Goal: Task Accomplishment & Management: Use online tool/utility

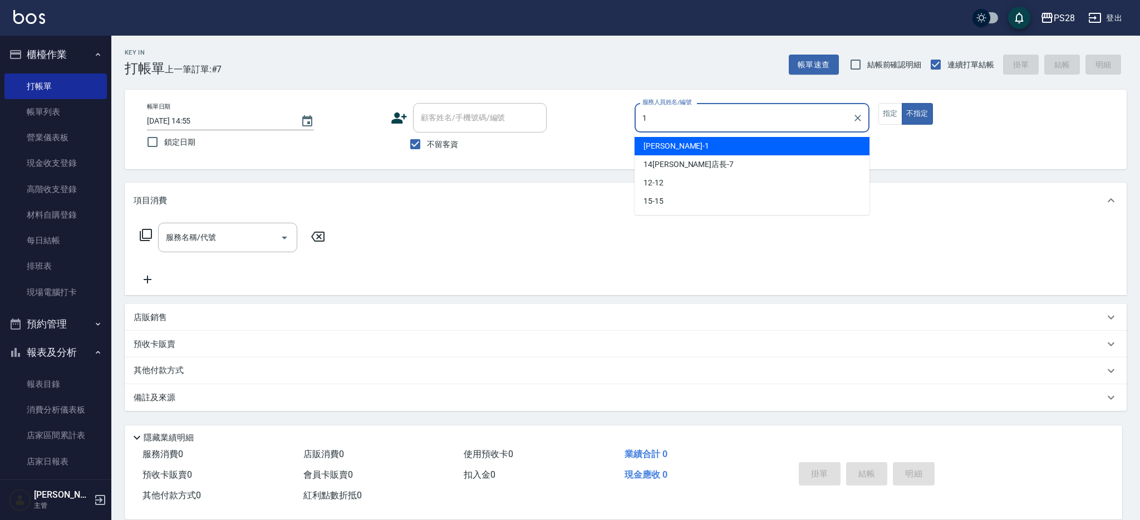
type input "[PERSON_NAME]-1"
type button "false"
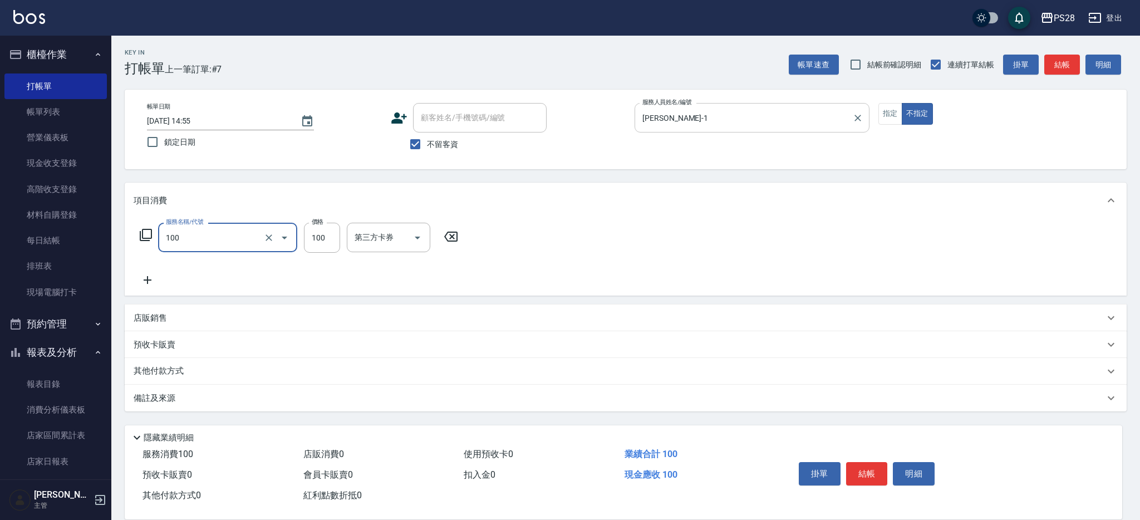
type input "洗髮(100)"
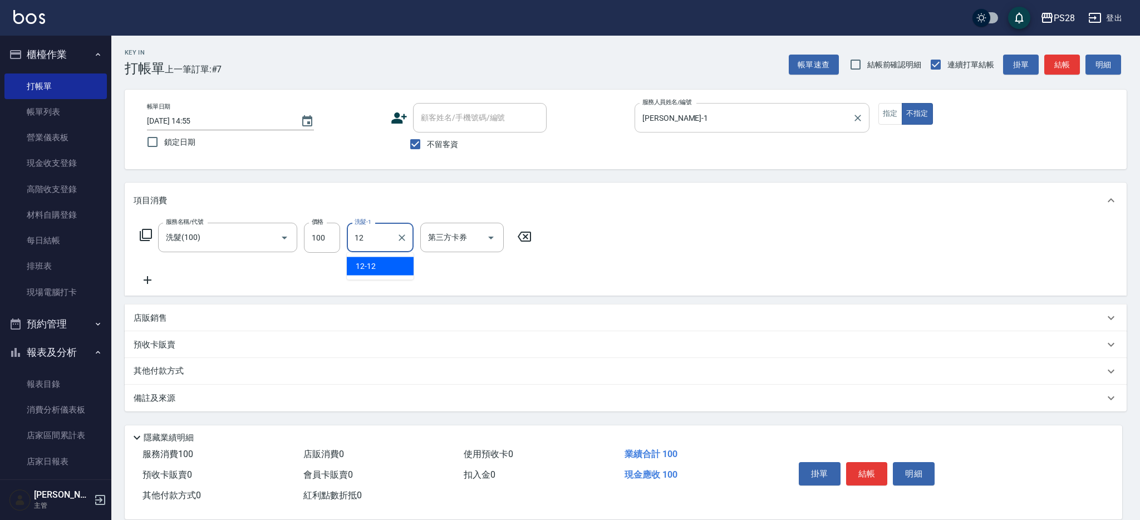
type input "12-12"
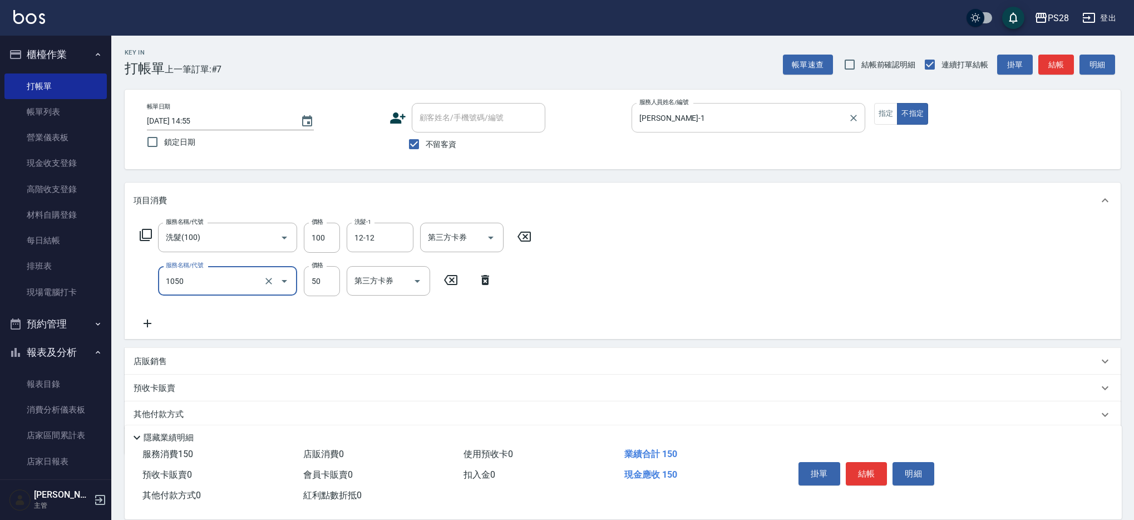
type input "精油(1050)"
type input "12-12"
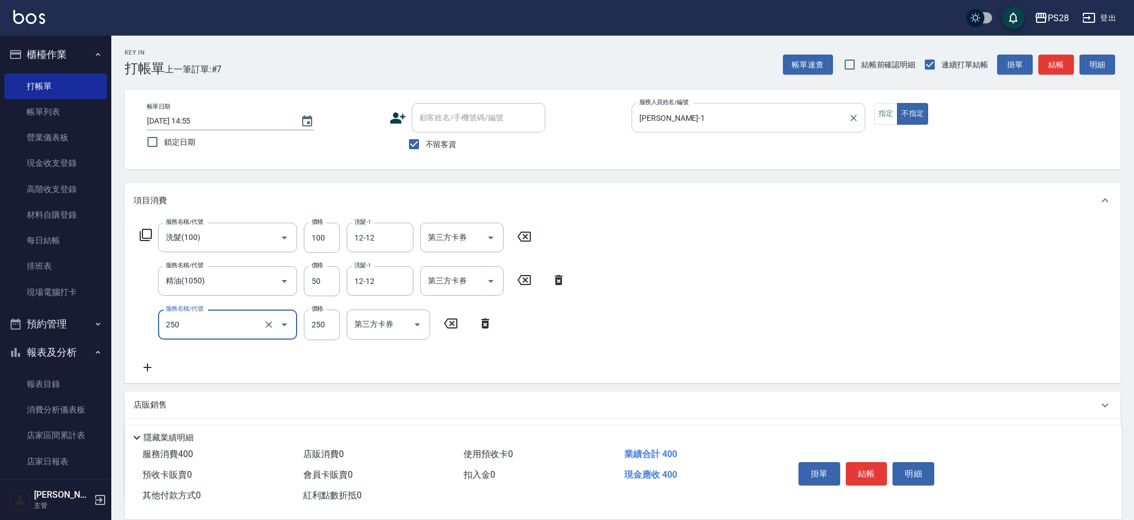
type input "單剪(250)"
type input "149"
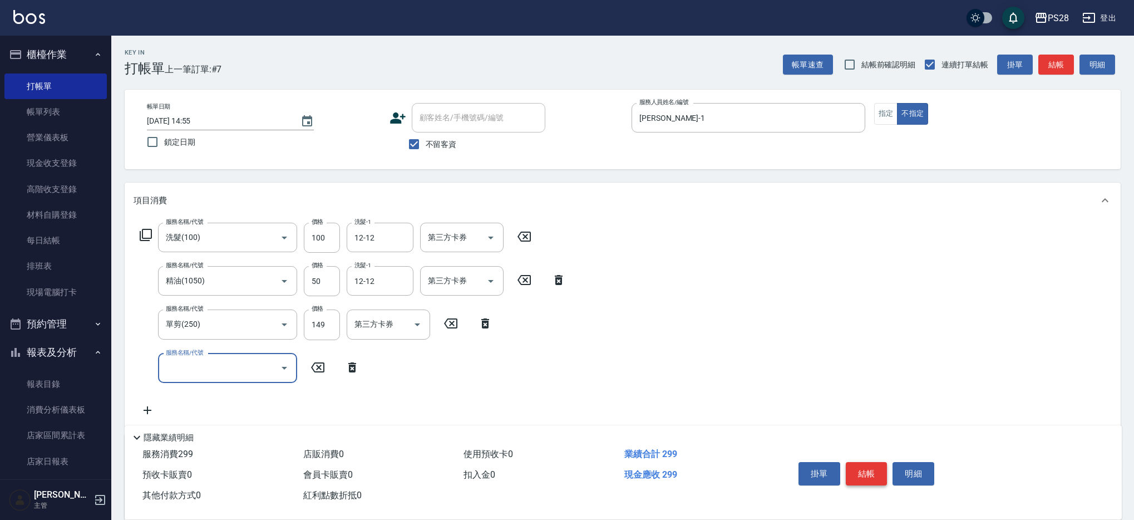
scroll to position [2, 0]
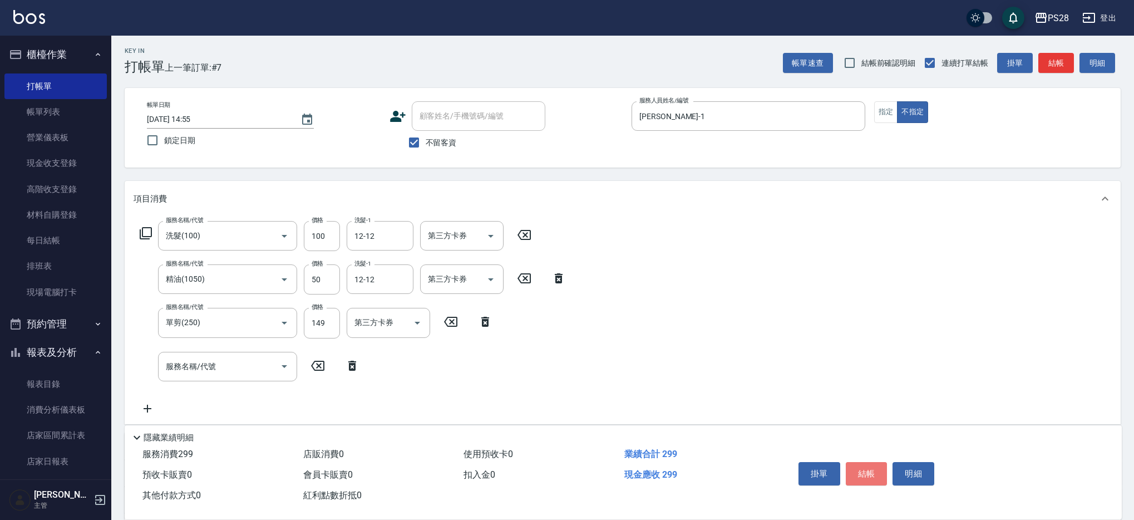
click at [863, 465] on button "結帳" at bounding box center [867, 473] width 42 height 23
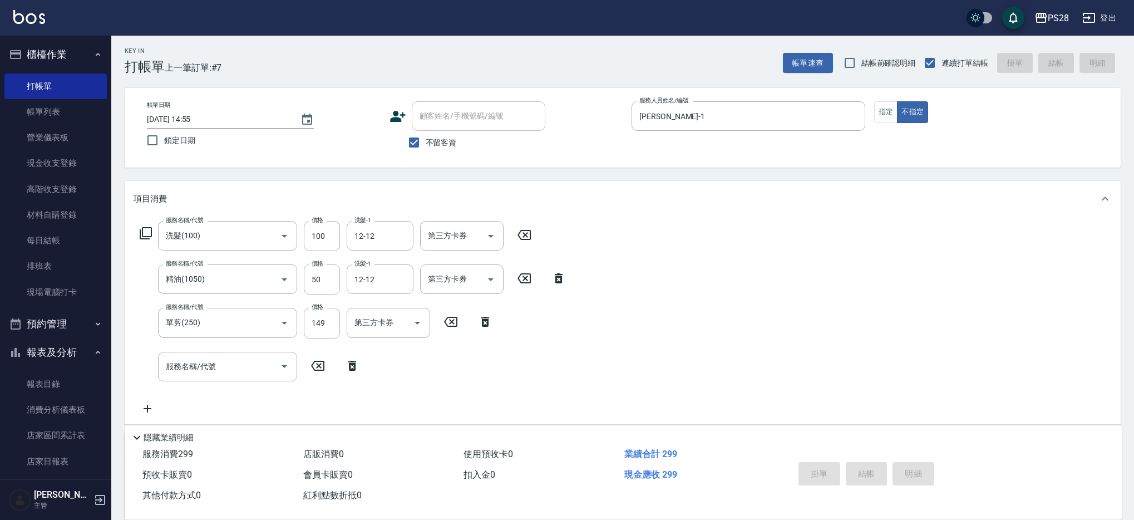
type input "[DATE] 15:57"
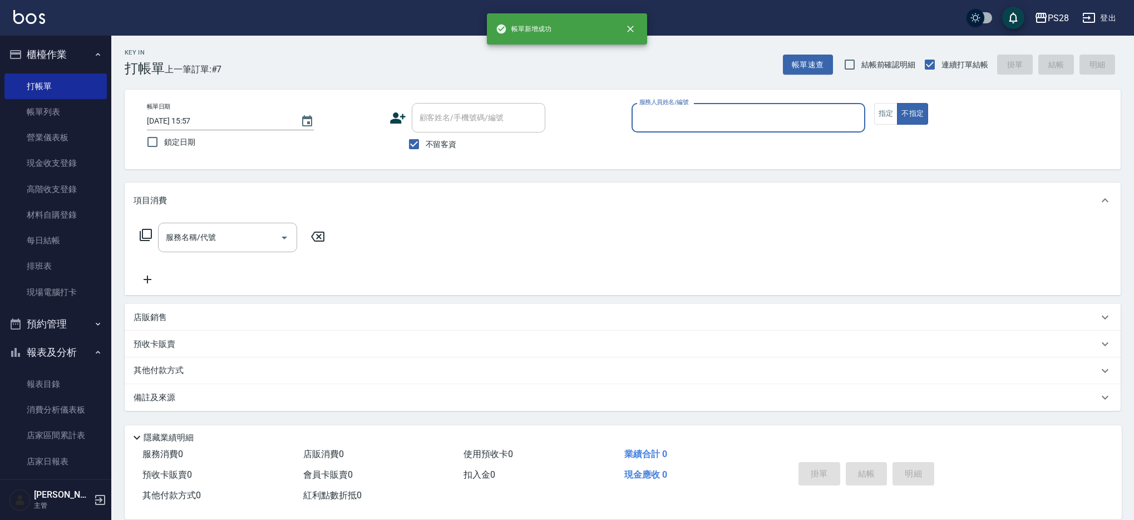
scroll to position [0, 0]
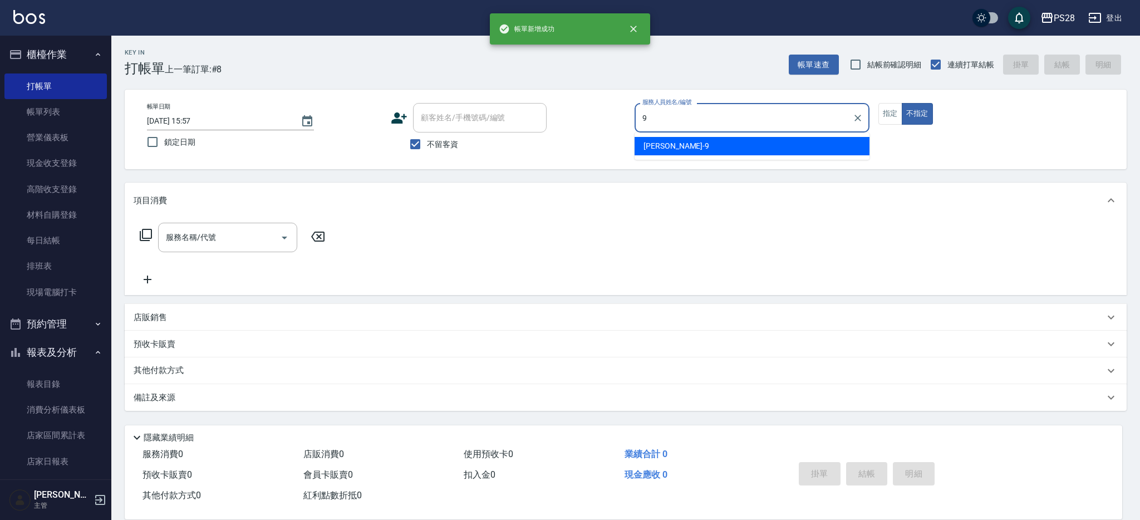
type input "Sandy-9"
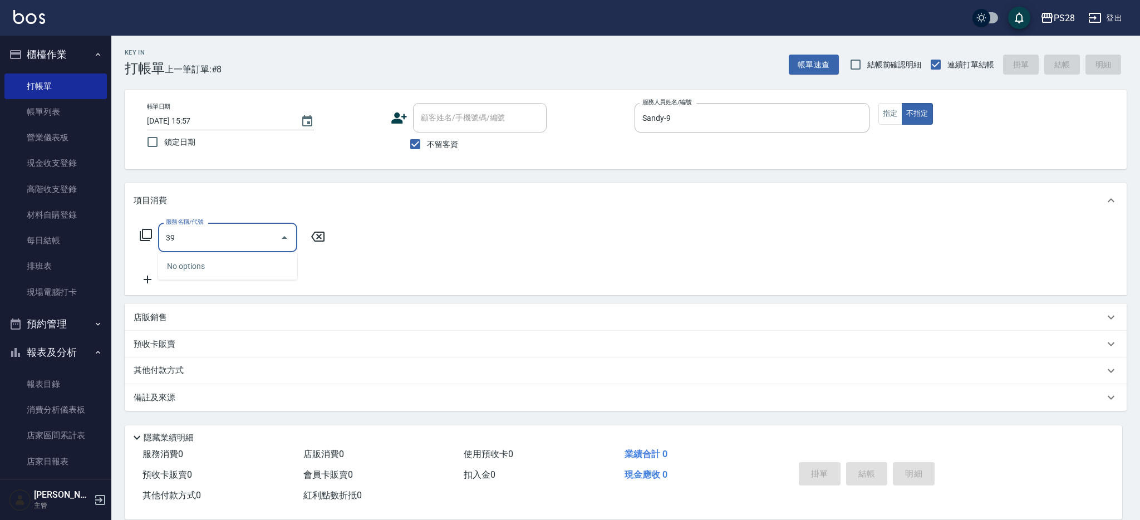
type input "3"
type input "SPA499(0499)"
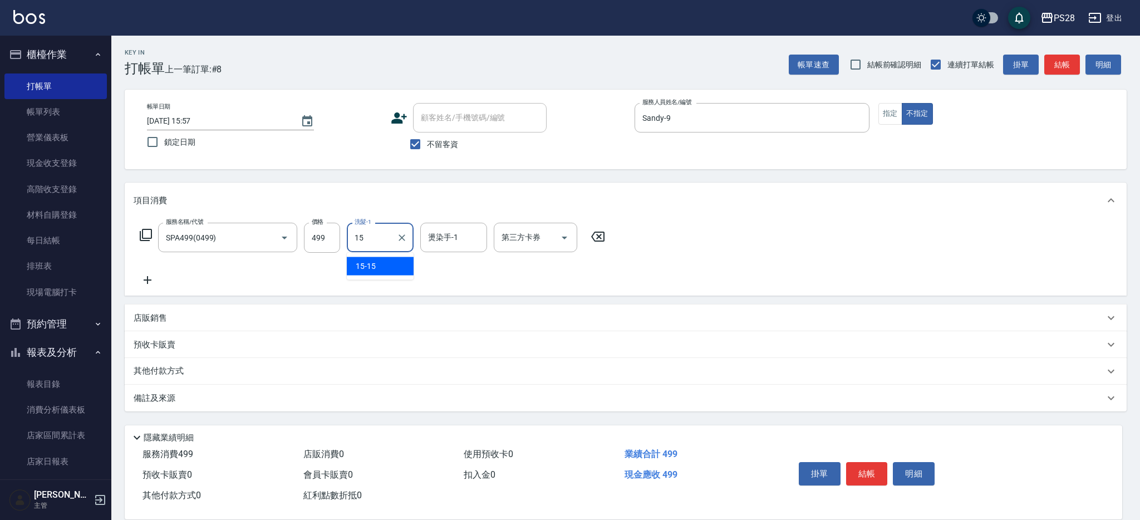
type input "15-15"
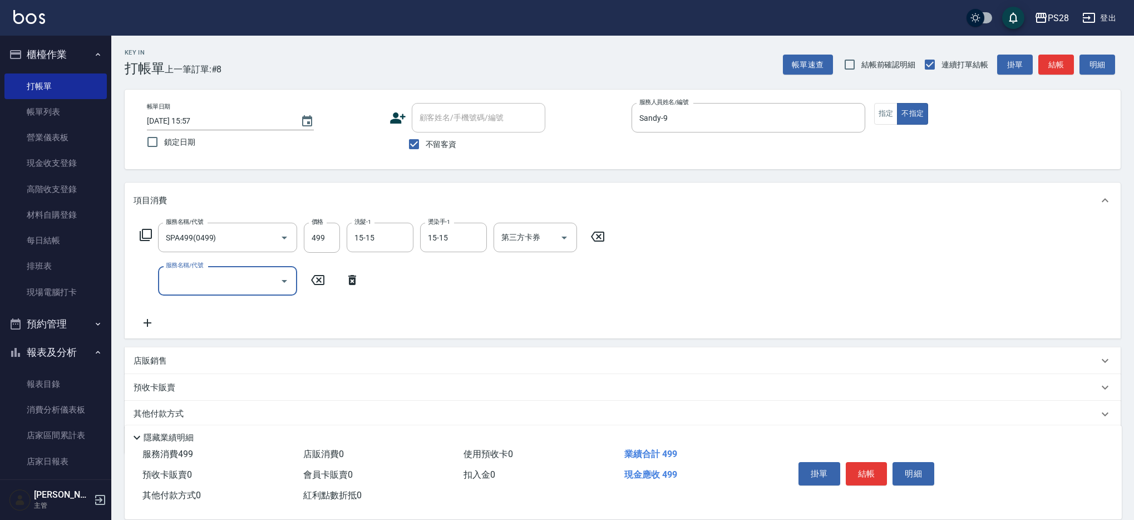
scroll to position [9, 0]
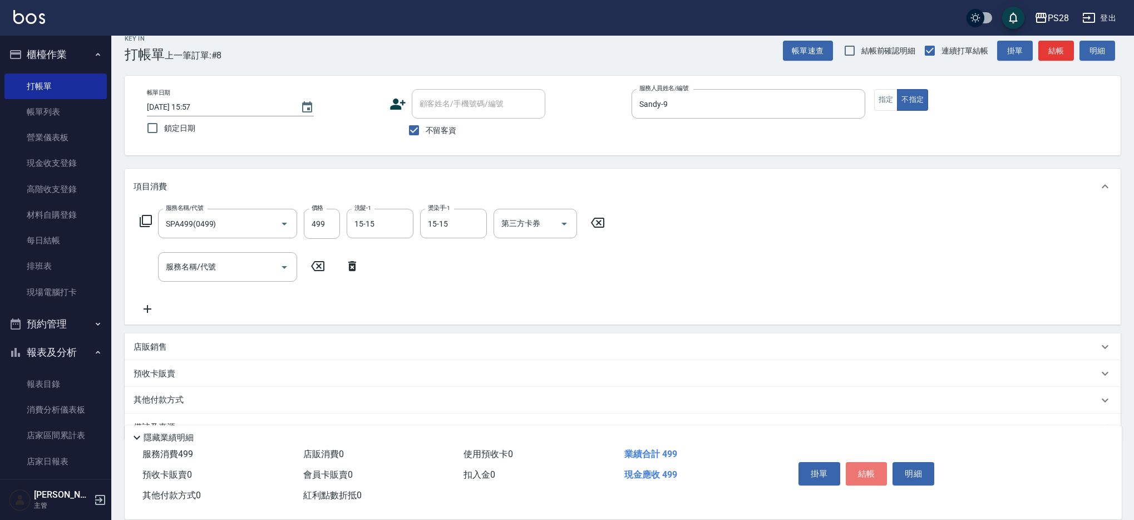
click at [871, 464] on button "結帳" at bounding box center [867, 473] width 42 height 23
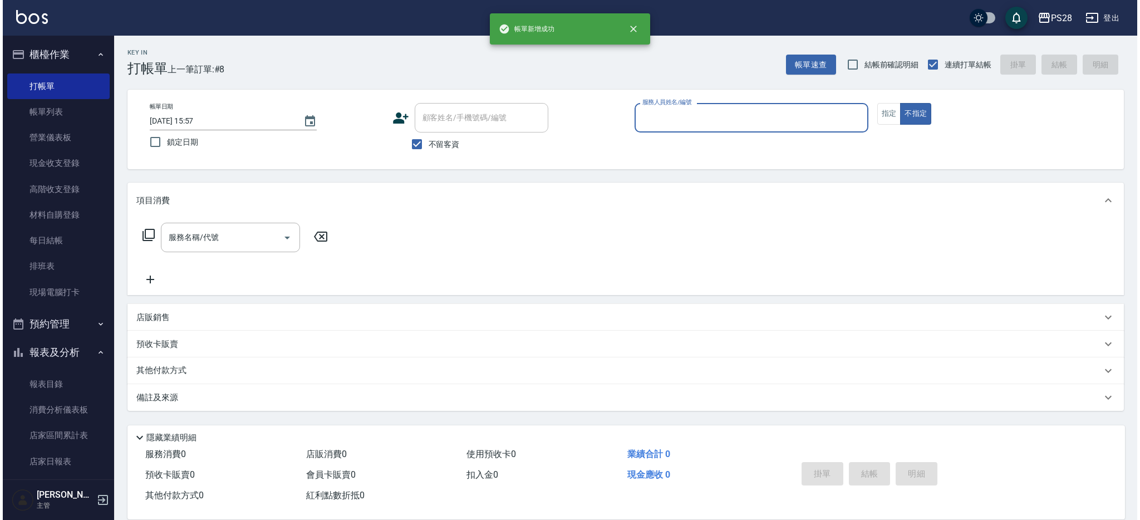
scroll to position [0, 0]
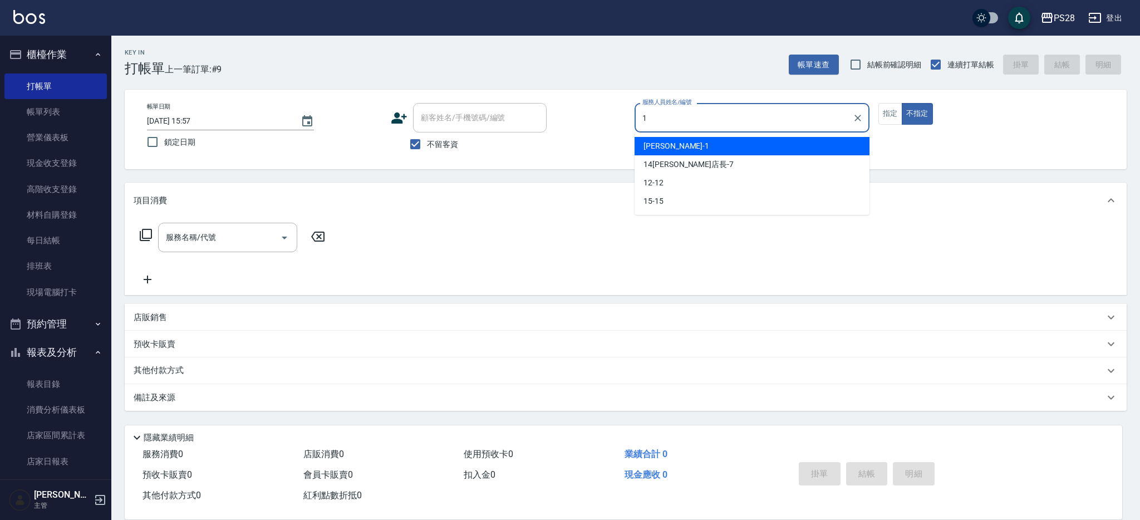
type input "[PERSON_NAME]-1"
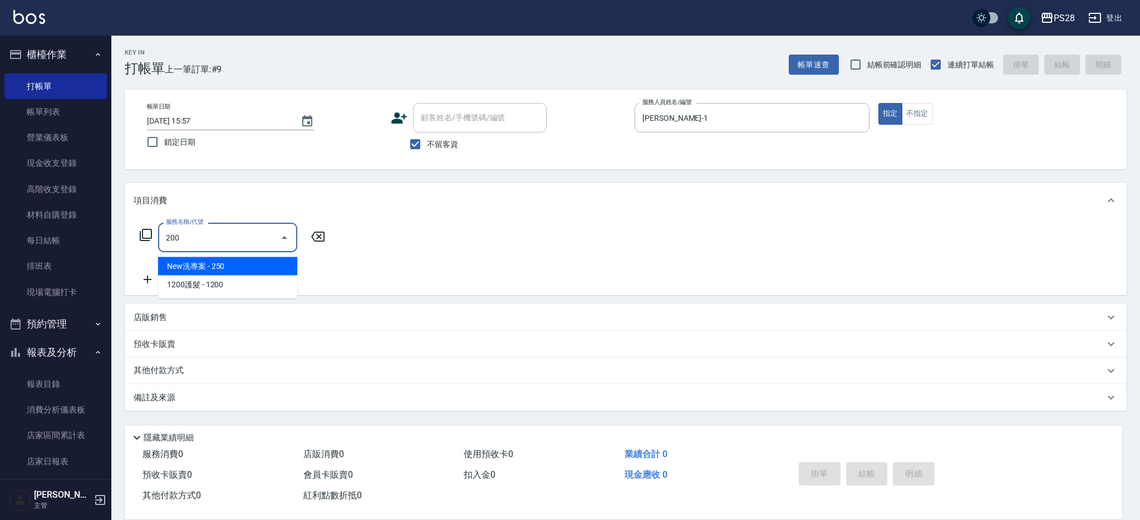
type input "New洗專案(200)"
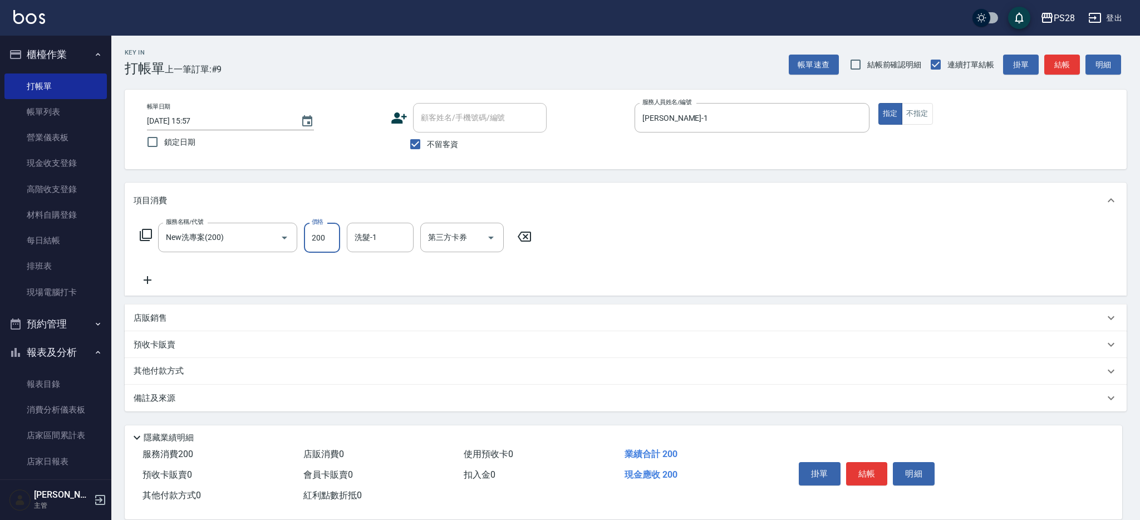
type input "200"
type input "15-15"
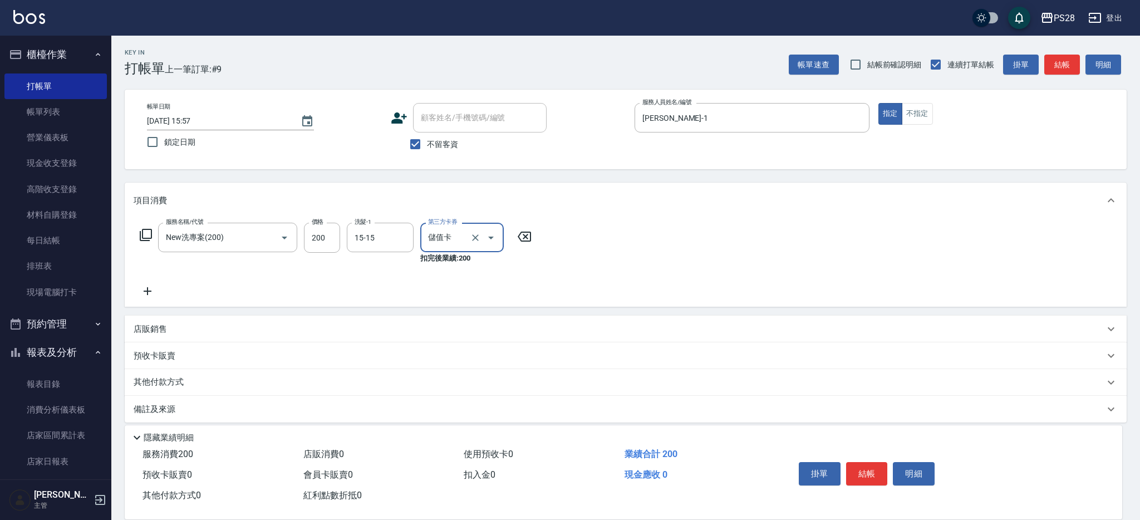
type input "儲值卡"
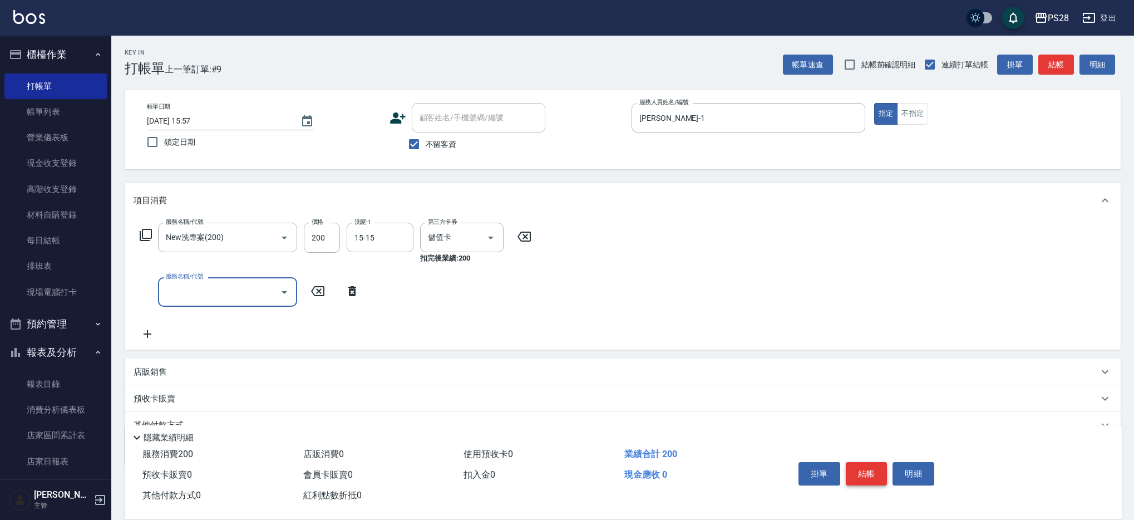
click at [871, 471] on button "結帳" at bounding box center [867, 473] width 42 height 23
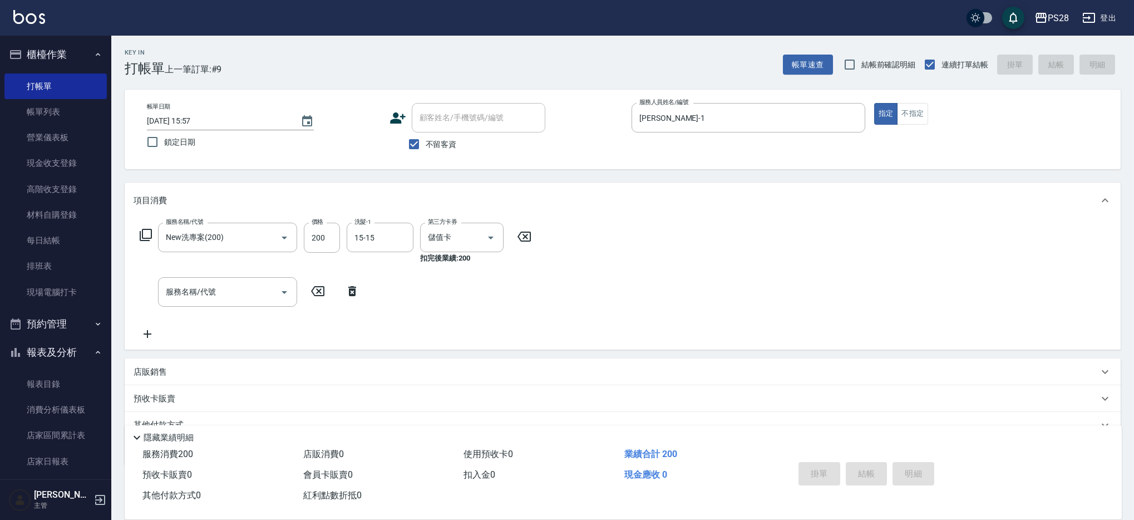
type input "[DATE] 15:58"
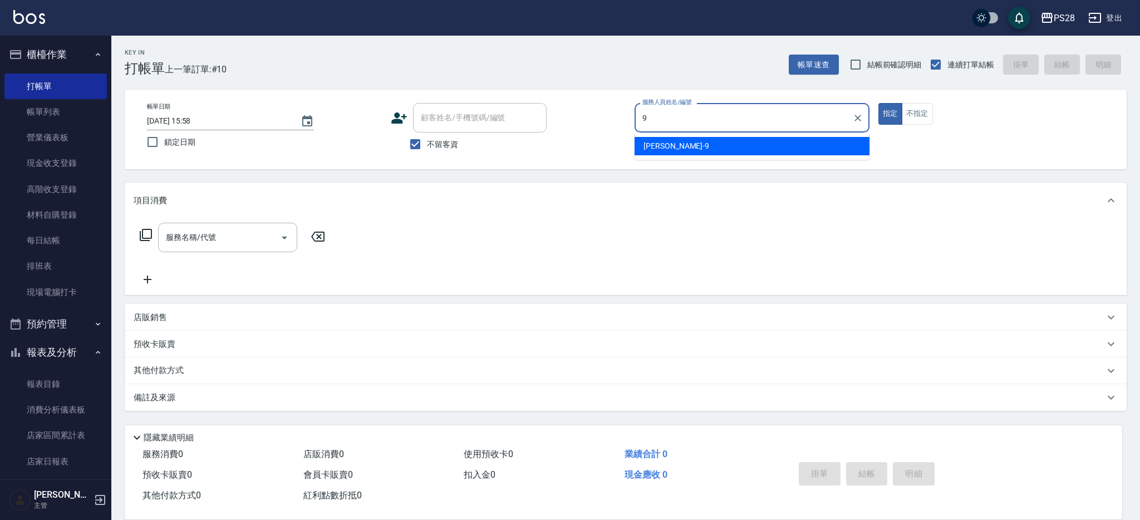
type input "Sandy-9"
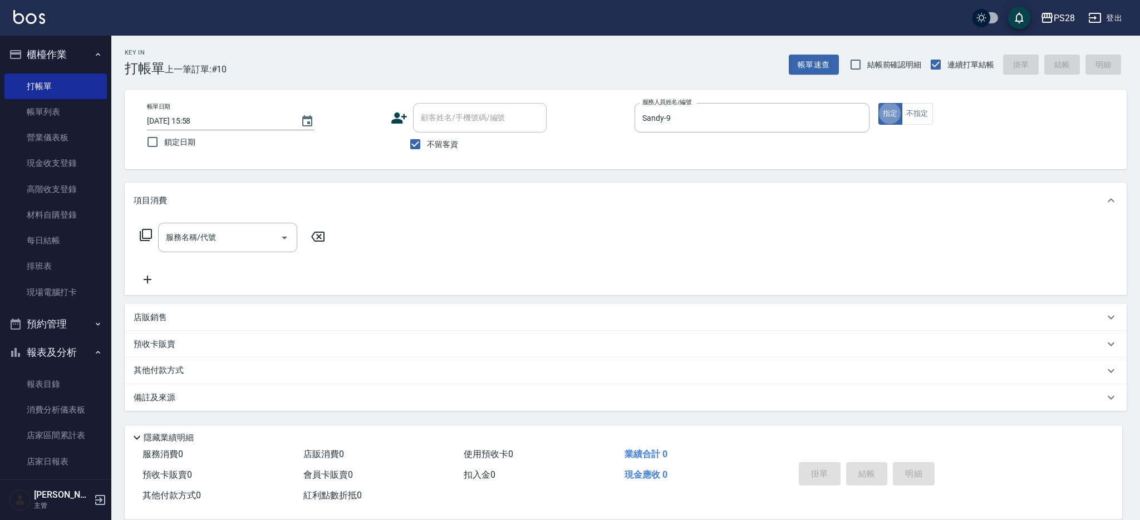
type button "true"
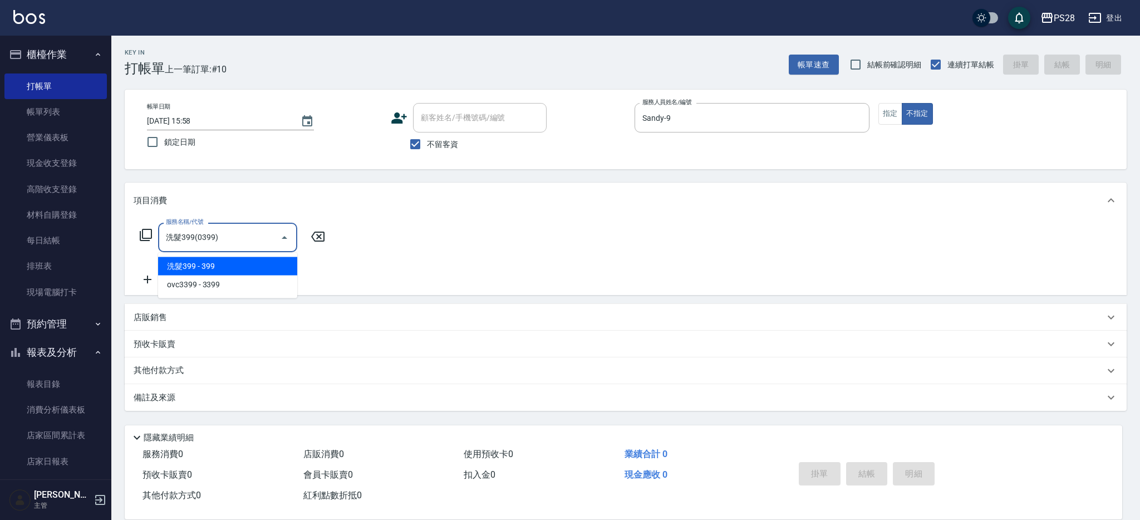
type input "洗髮399(0399)"
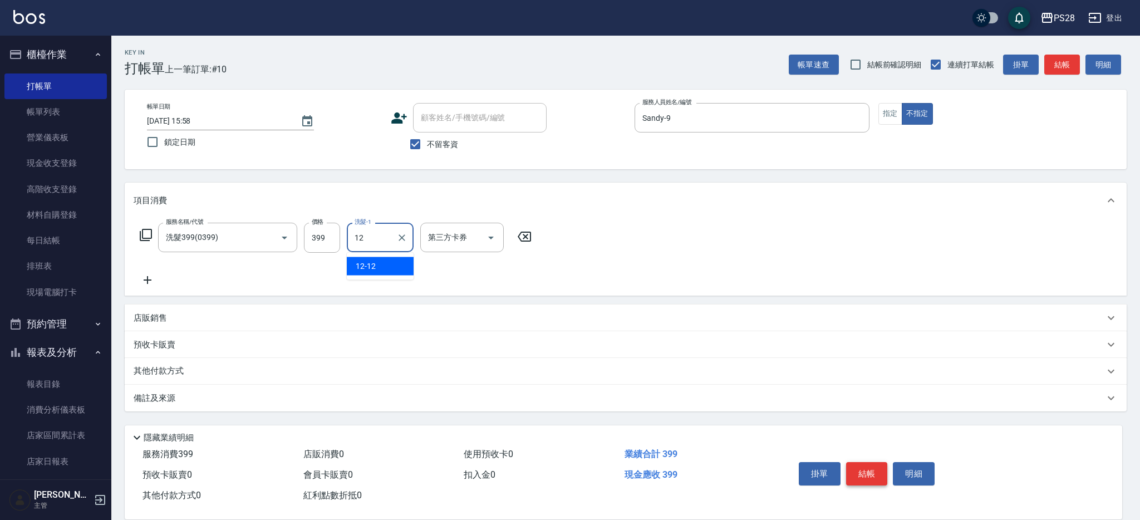
type input "12-12"
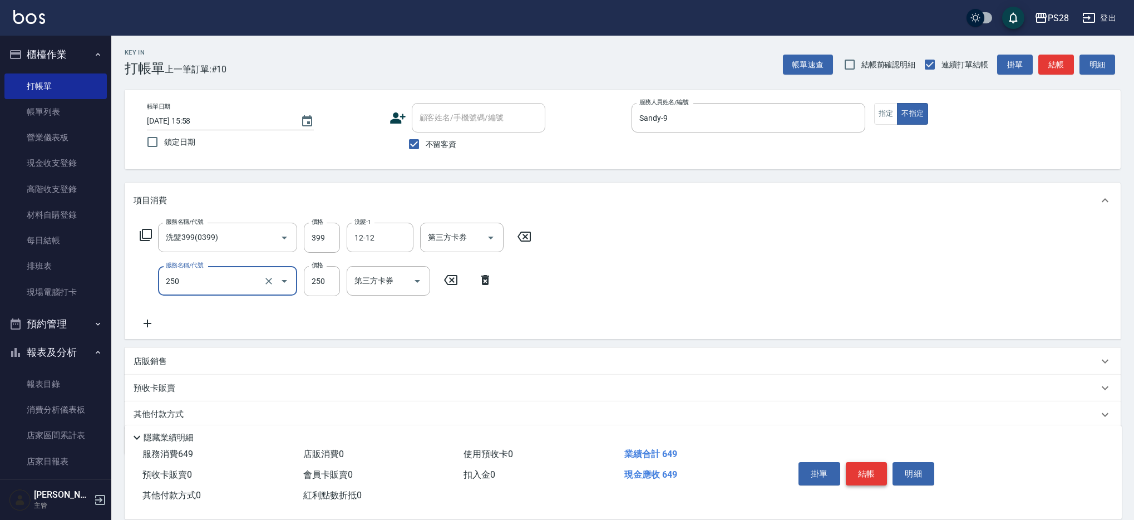
type input "單剪(250)"
type input "149"
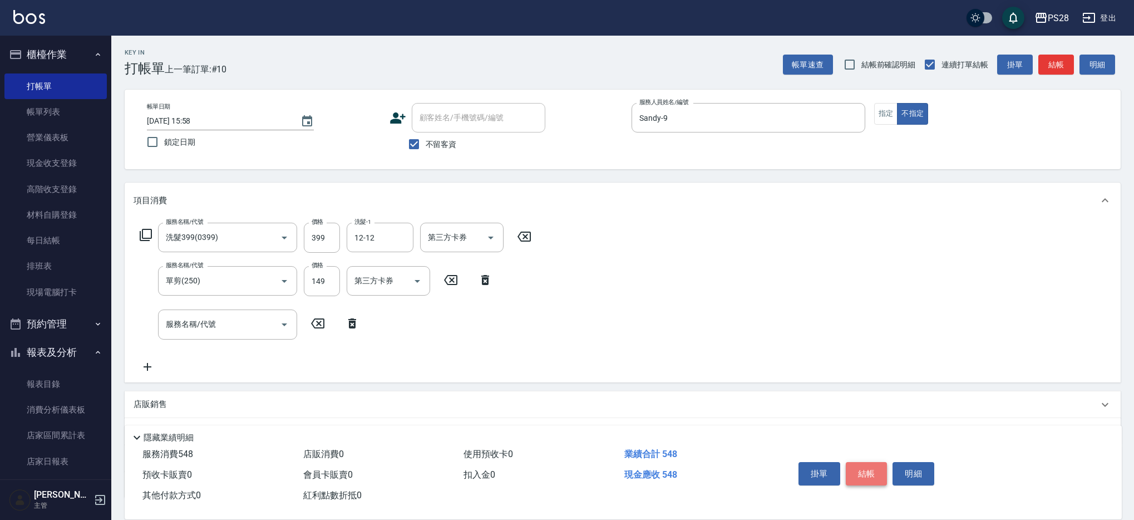
click at [866, 468] on button "結帳" at bounding box center [867, 473] width 42 height 23
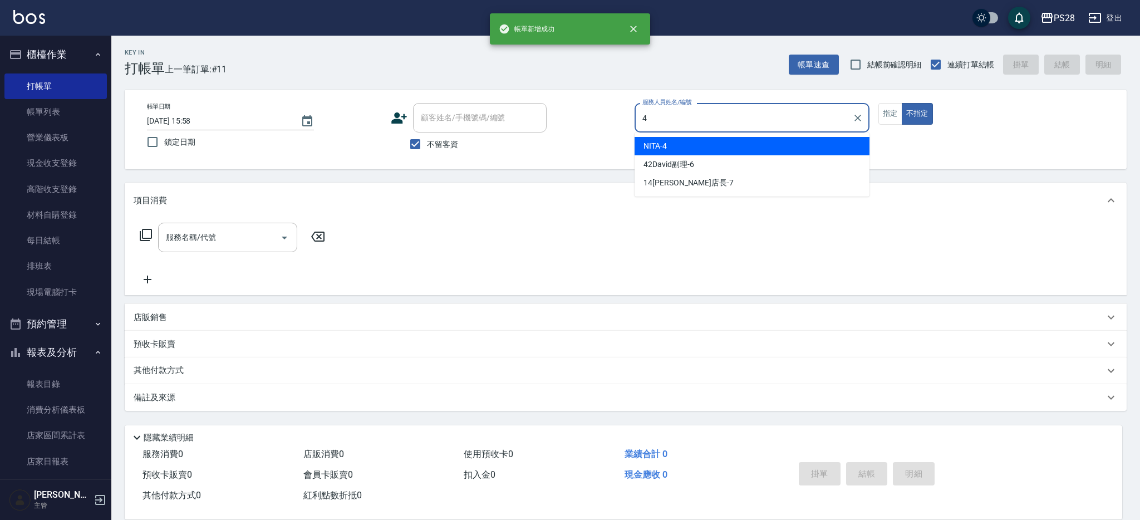
type input "NITA-4"
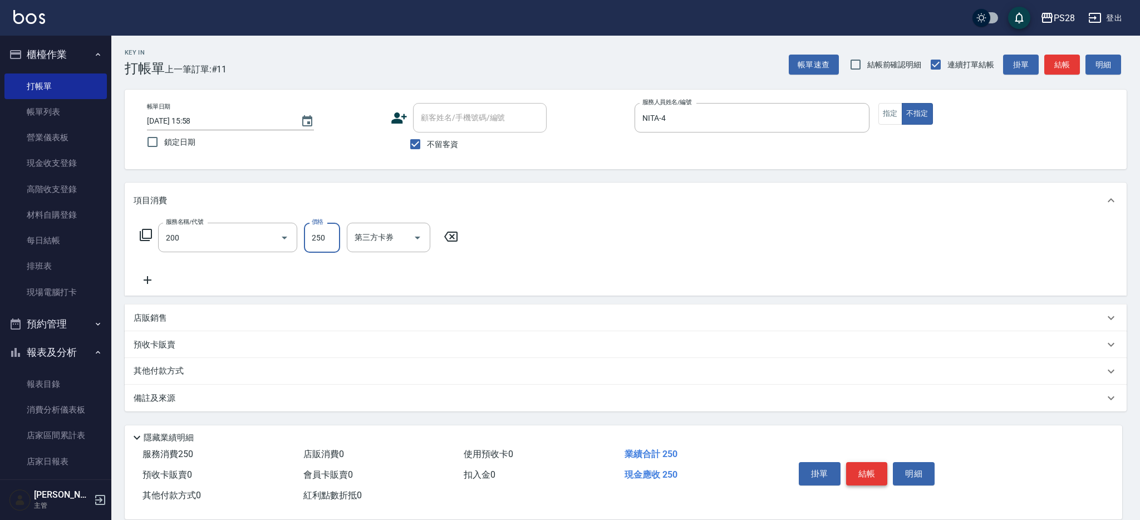
type input "New洗專案(200)"
type input "200"
type input "15-15"
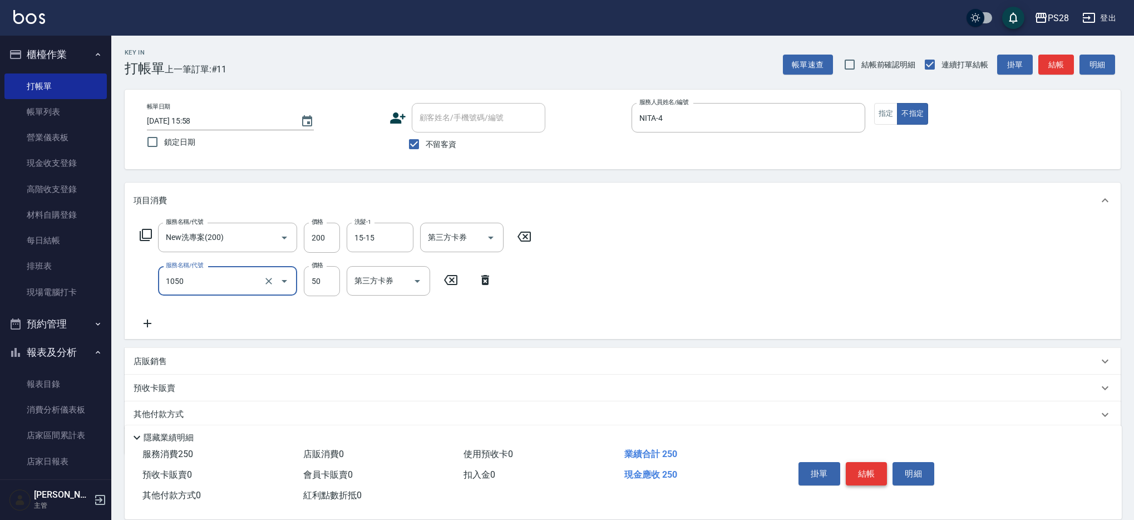
type input "精油(1050)"
type input "15-15"
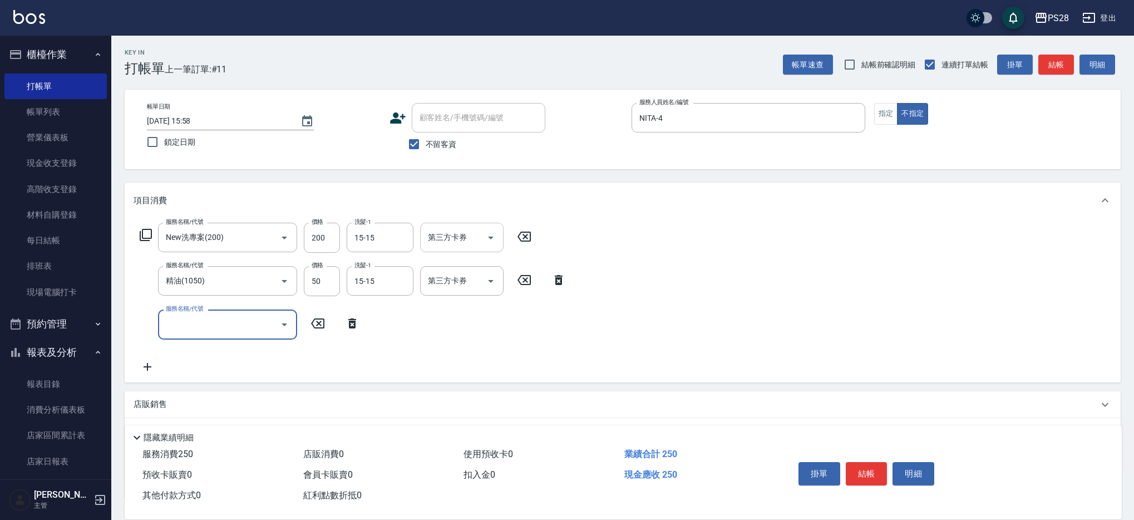
click at [495, 234] on icon "Open" at bounding box center [490, 237] width 13 height 13
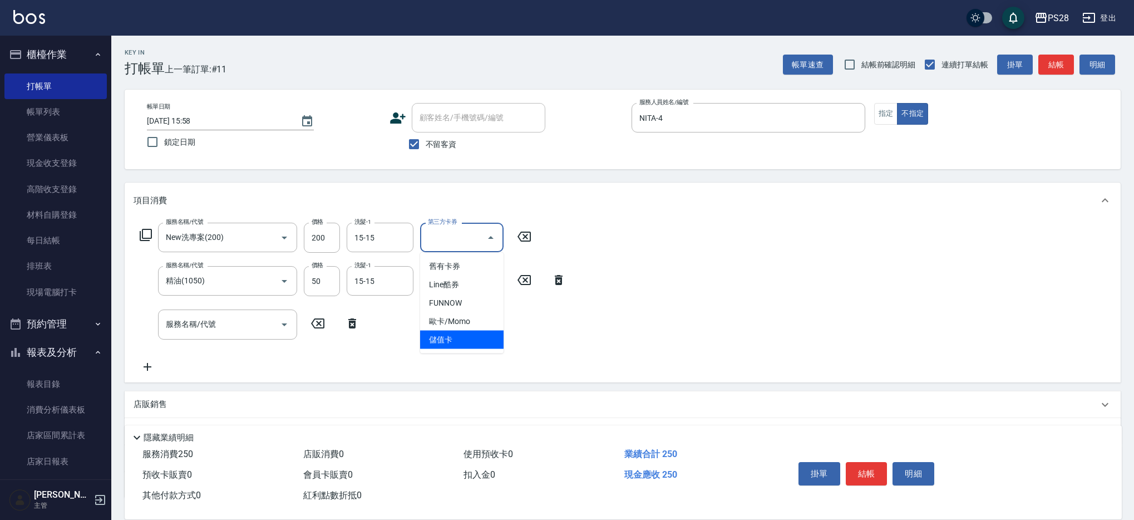
click at [468, 345] on span "儲值卡" at bounding box center [461, 340] width 83 height 18
type input "儲值卡"
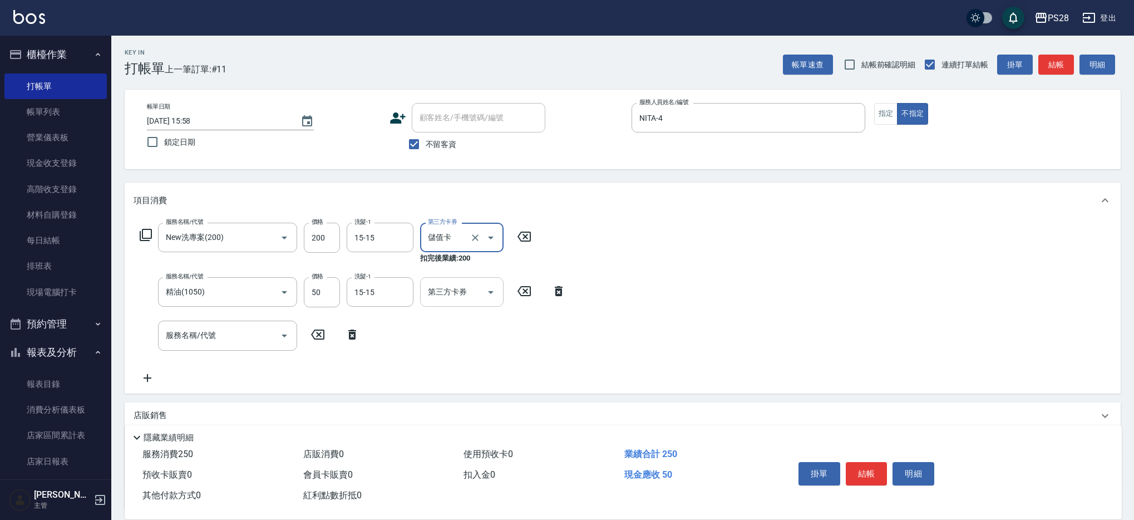
click at [494, 286] on icon "Open" at bounding box center [490, 292] width 13 height 13
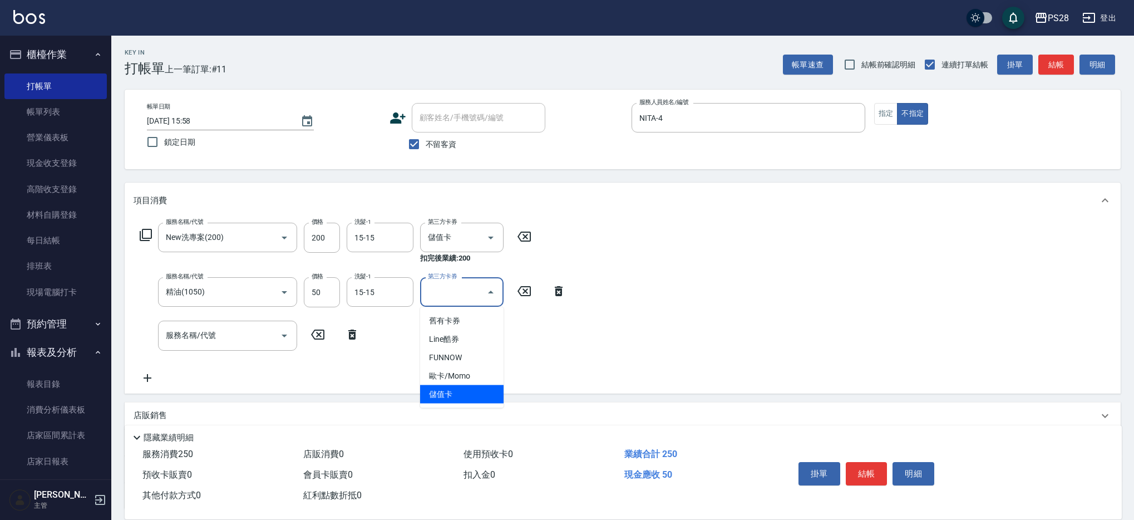
click at [465, 405] on ul "舊有卡券 Line酷券 FUNNOW 歐卡/Momo 儲值卡" at bounding box center [461, 357] width 83 height 101
drag, startPoint x: 459, startPoint y: 397, endPoint x: 441, endPoint y: 395, distance: 17.5
click at [459, 397] on span "儲值卡" at bounding box center [461, 394] width 83 height 18
type input "儲值卡"
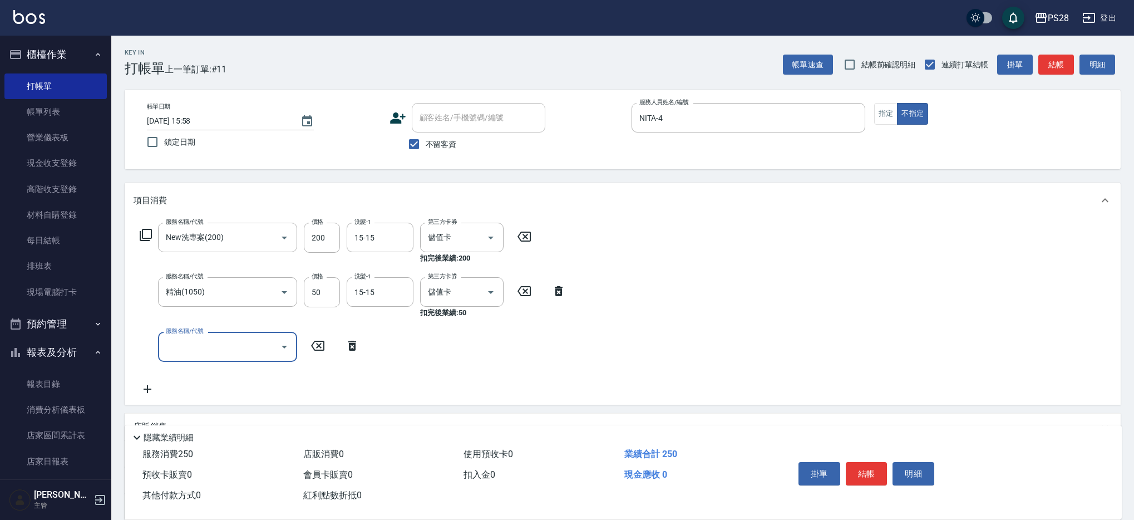
click at [237, 352] on input "服務名稱/代號" at bounding box center [219, 346] width 112 height 19
type input "1200護髮(407)"
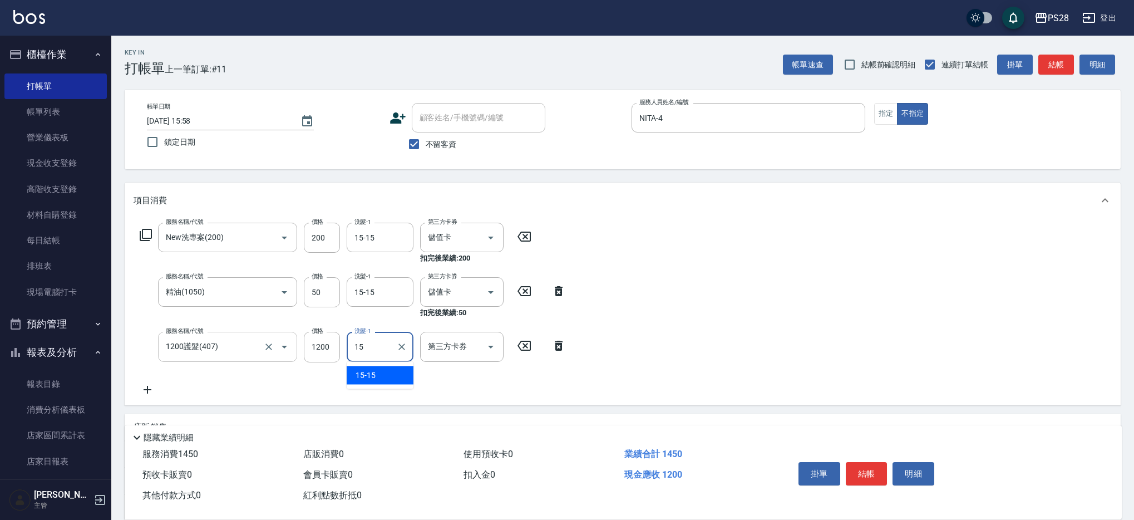
type input "15-15"
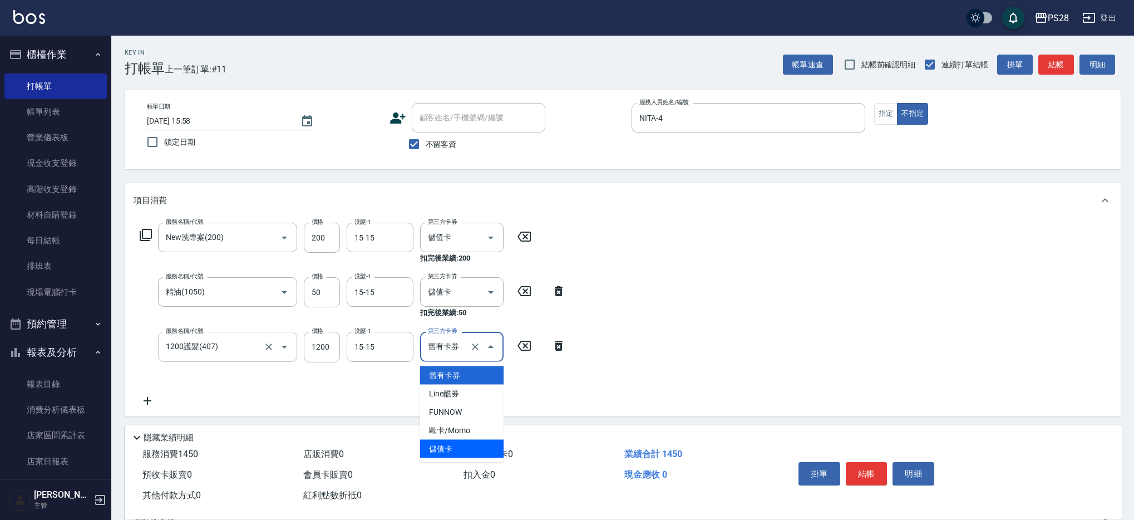
type input "儲值卡"
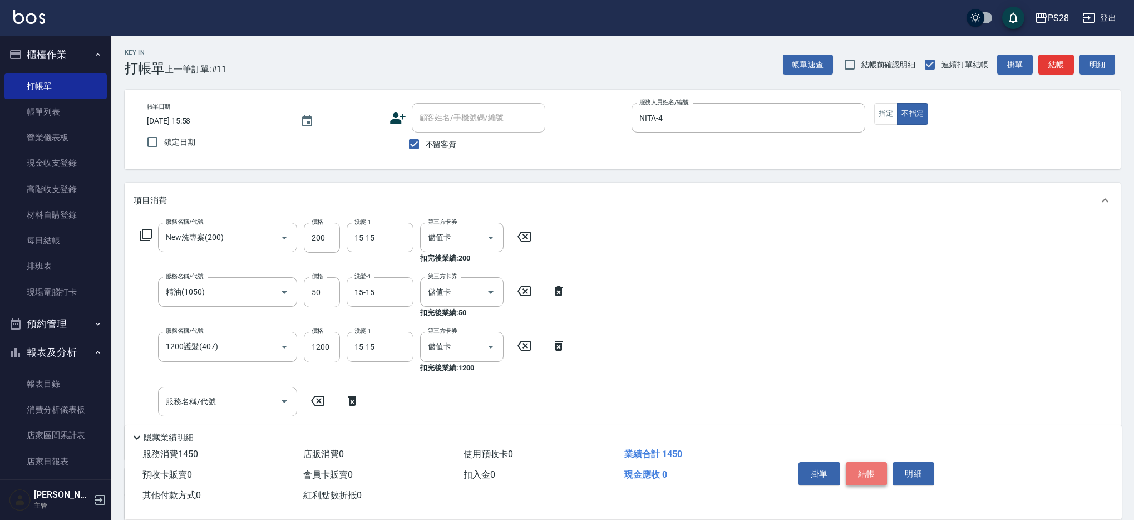
click at [856, 463] on button "結帳" at bounding box center [867, 473] width 42 height 23
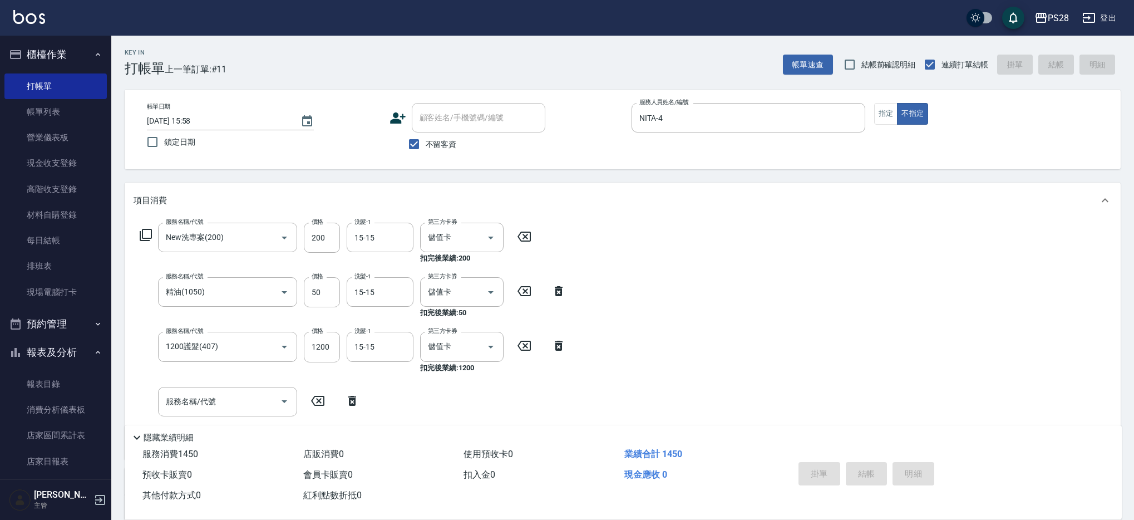
type input "[DATE] 15:59"
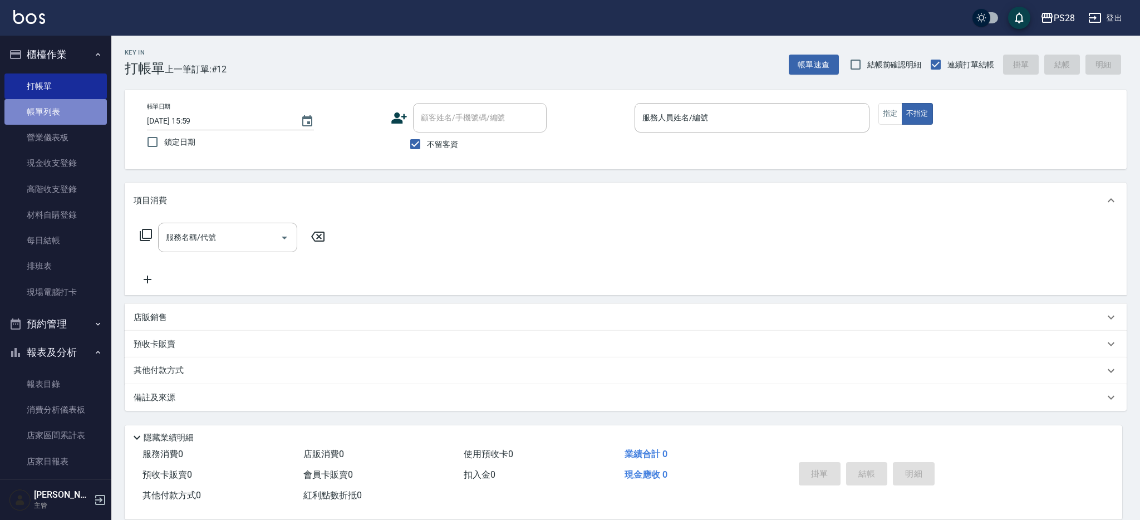
click at [62, 115] on link "帳單列表" at bounding box center [55, 112] width 102 height 26
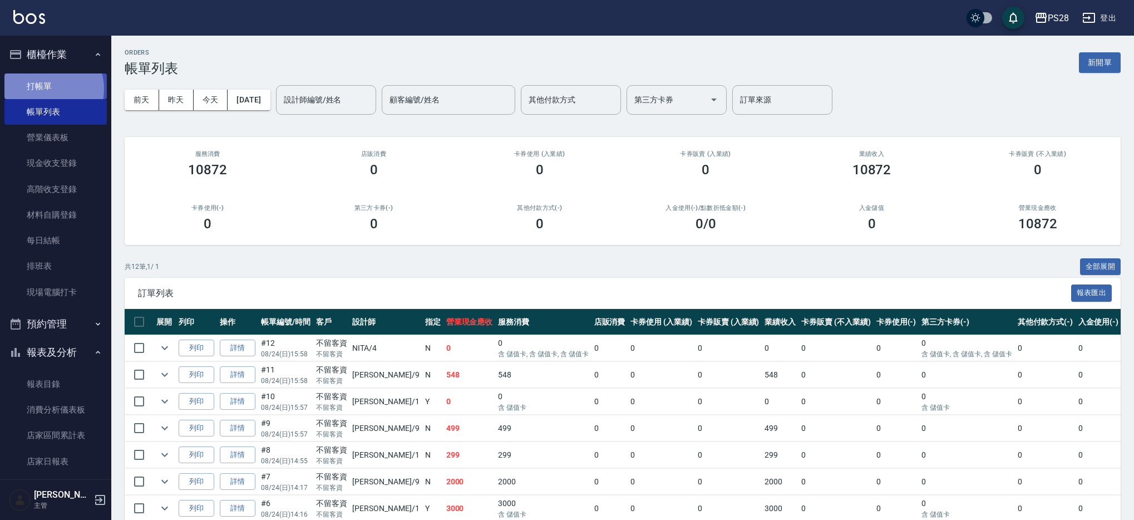
click at [44, 89] on link "打帳單" at bounding box center [55, 86] width 102 height 26
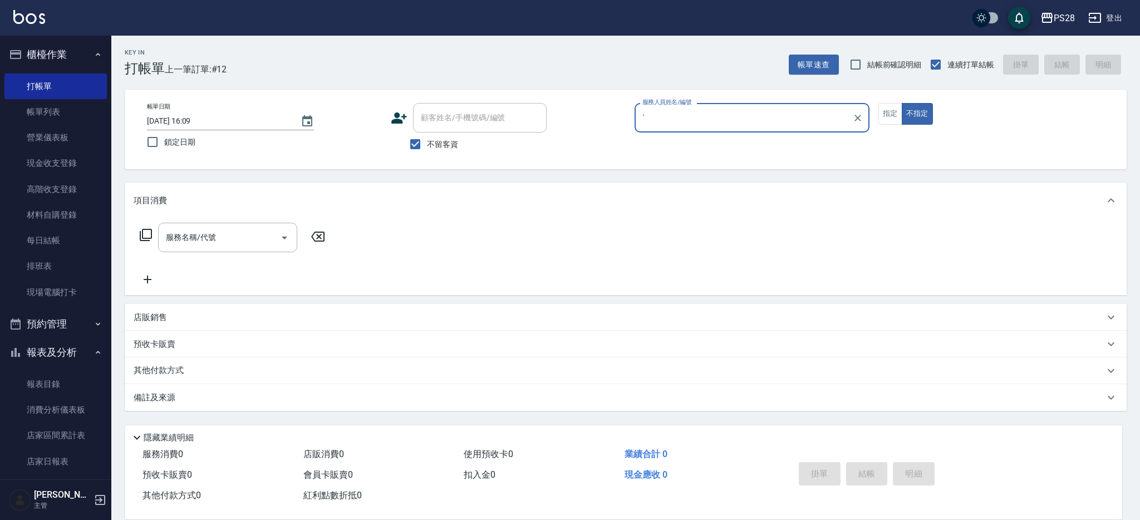
type input "ˋ"
click at [902, 103] on button "不指定" at bounding box center [917, 114] width 31 height 22
type button "false"
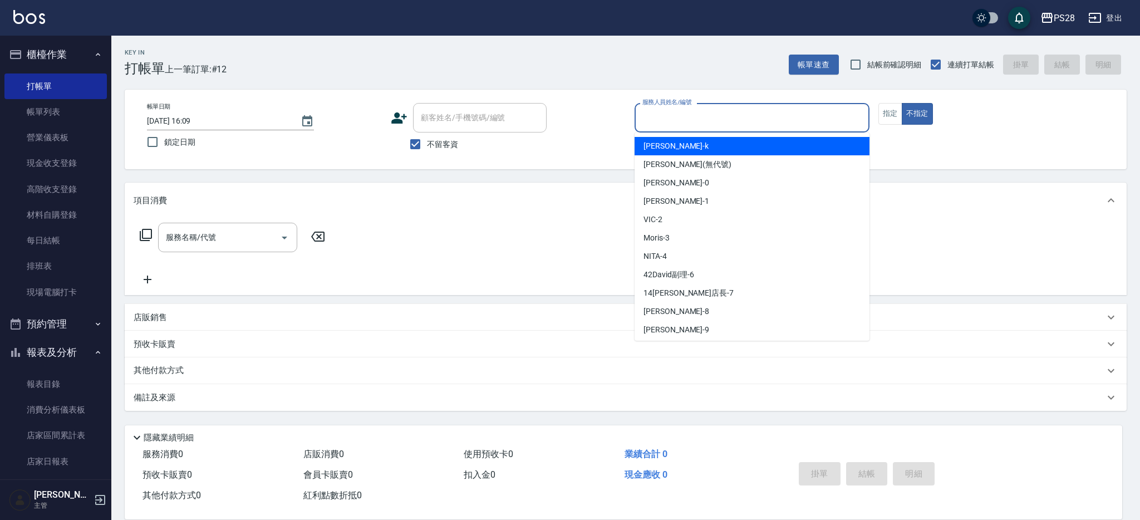
click at [785, 120] on input "服務人員姓名/編號" at bounding box center [752, 117] width 225 height 19
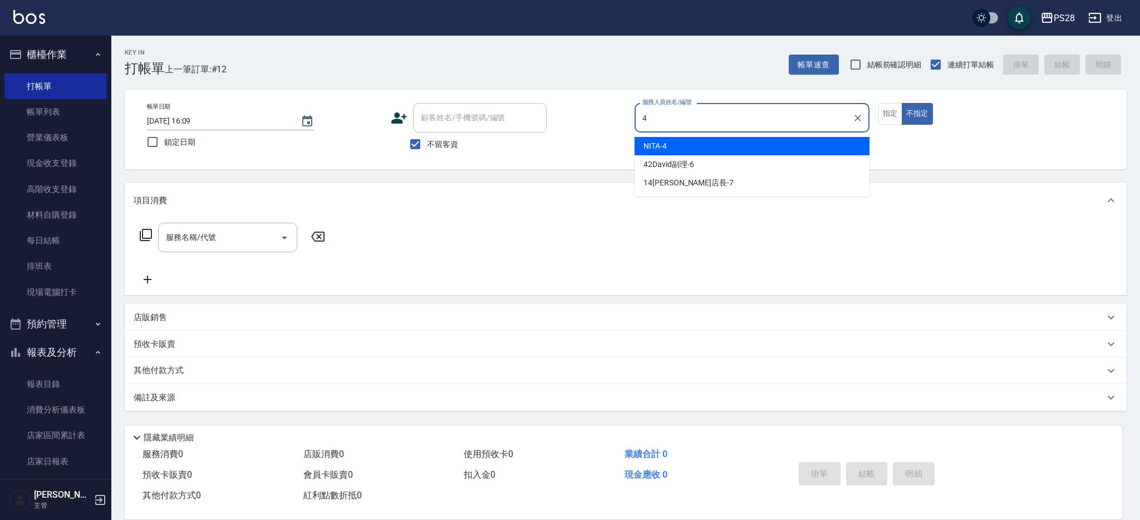
type input "NITA-4"
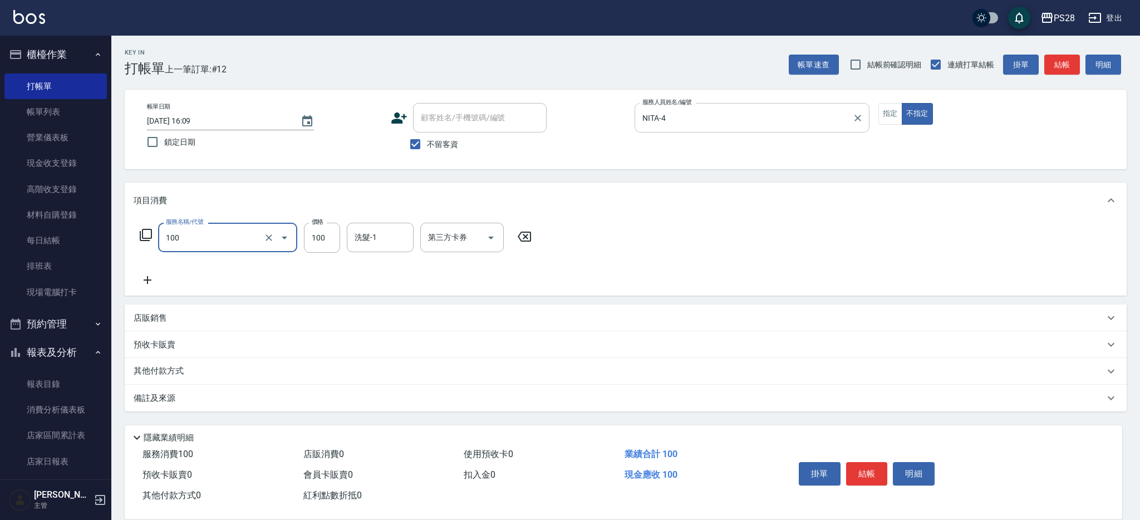
type input "洗髮(100)"
click at [311, 237] on input "4" at bounding box center [322, 238] width 36 height 30
type input "100"
type input "4"
type input "15-15"
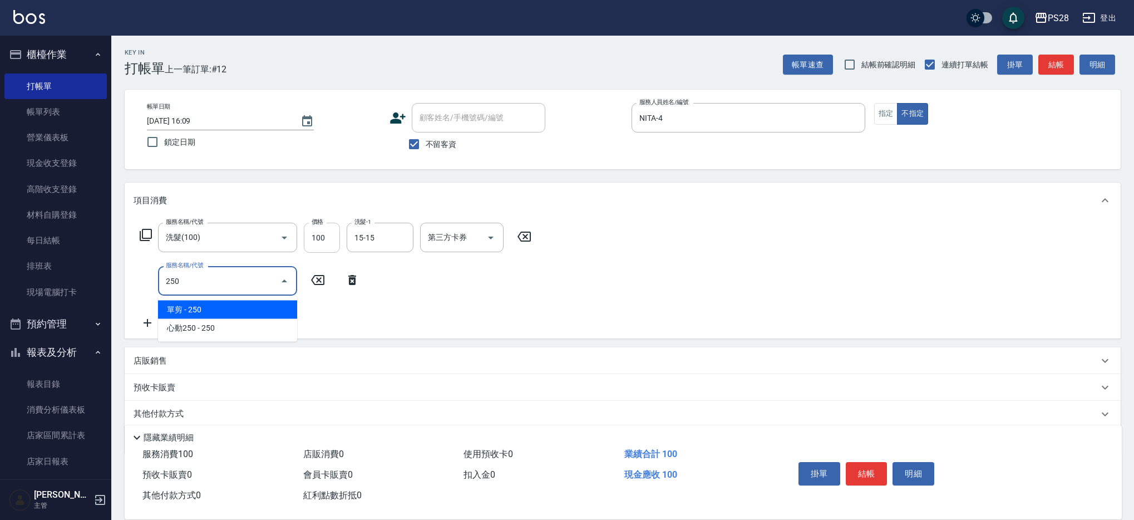
type input "單剪(250)"
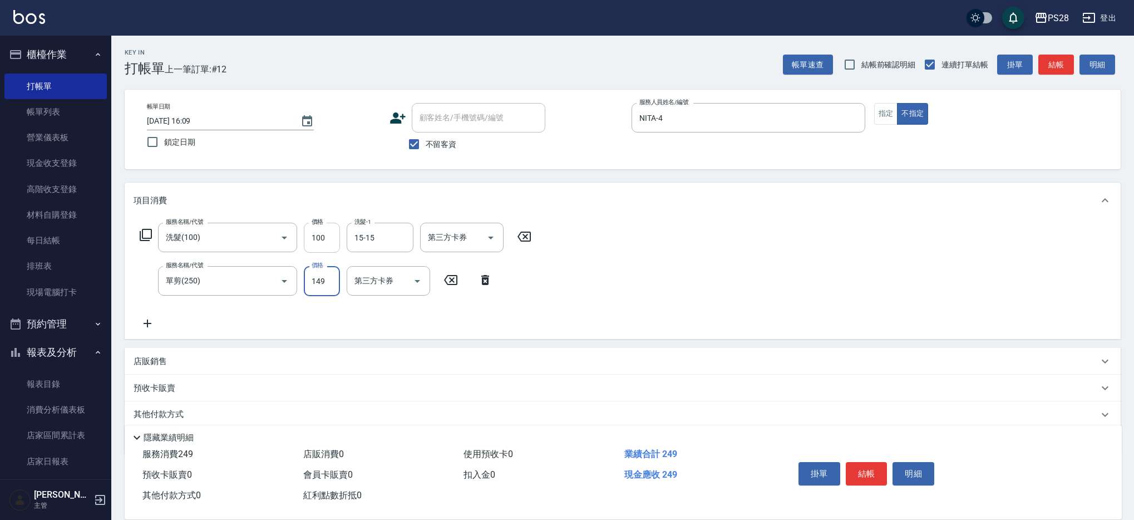
type input "149"
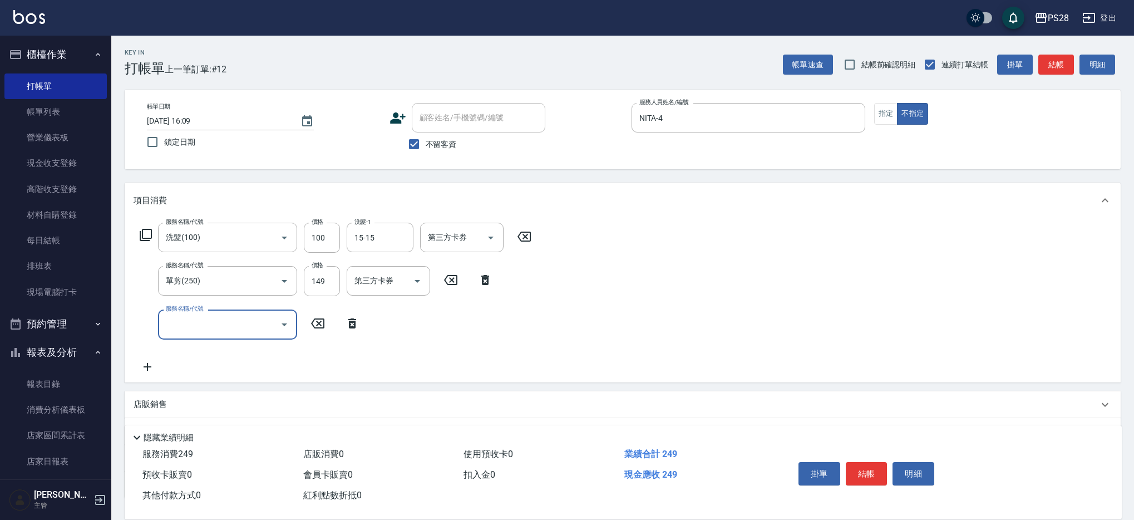
click at [873, 472] on button "結帳" at bounding box center [867, 473] width 42 height 23
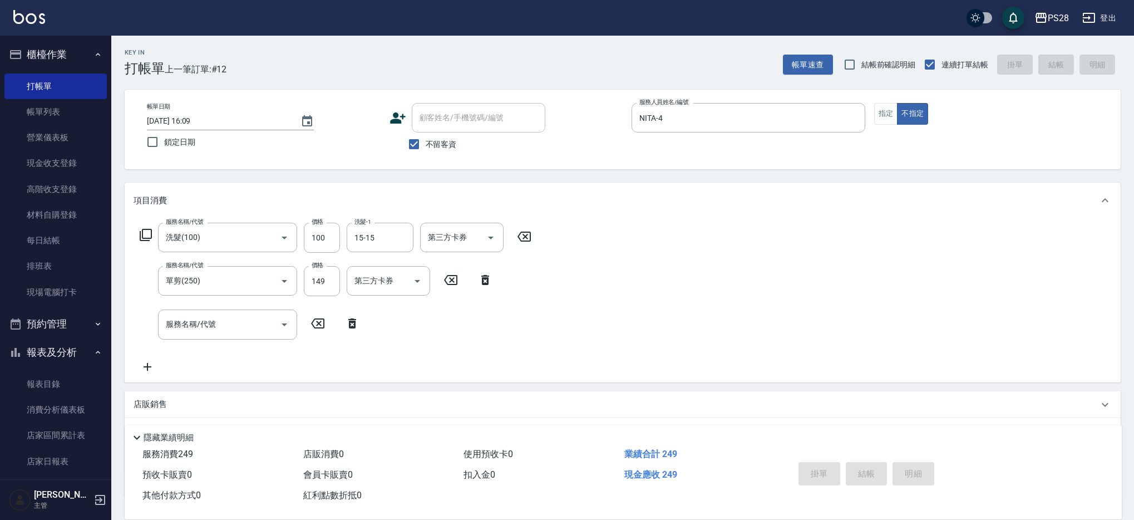
type input "[DATE] 16:23"
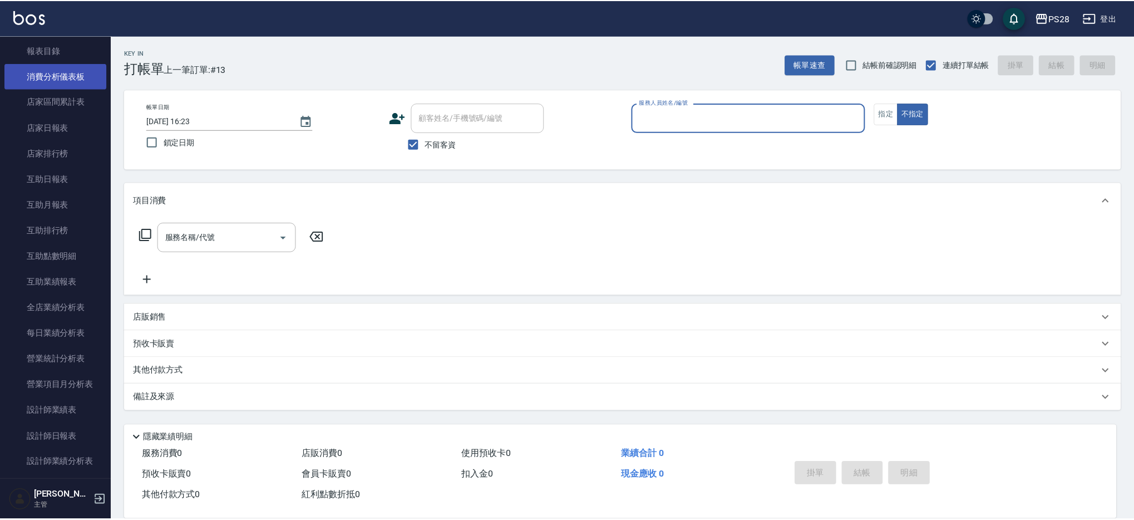
scroll to position [338, 0]
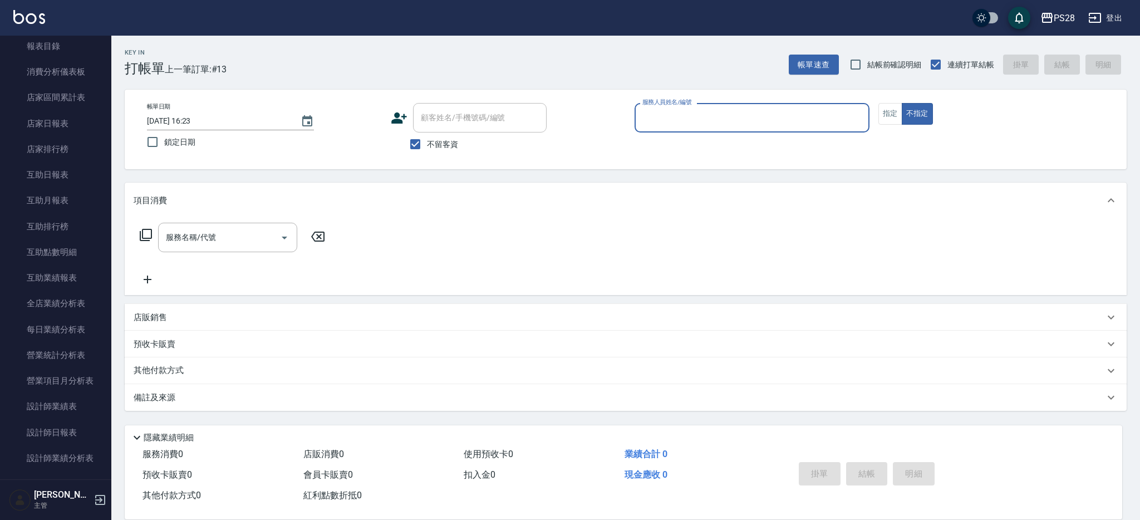
drag, startPoint x: 72, startPoint y: 430, endPoint x: 122, endPoint y: 357, distance: 88.5
click at [72, 430] on link "設計師日報表" at bounding box center [55, 433] width 102 height 26
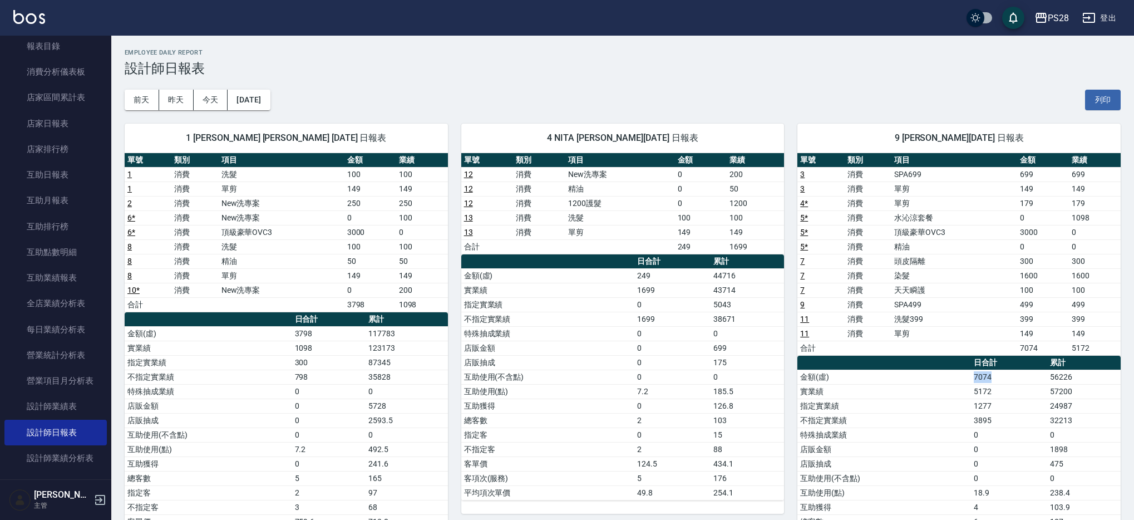
drag, startPoint x: 972, startPoint y: 381, endPoint x: 1000, endPoint y: 382, distance: 27.9
click at [1000, 382] on td "7074" at bounding box center [1009, 377] width 76 height 14
drag, startPoint x: 1081, startPoint y: 395, endPoint x: 1046, endPoint y: 390, distance: 34.9
click at [1046, 390] on tr "實業績 5172 57200" at bounding box center [959, 391] width 323 height 14
click at [503, 115] on div "4 NITA [PERSON_NAME][DATE] 日報表 單號 類別 項目 金額 業績 12 消費 New洗專案 0 200 12 消費 精油 0 50 …" at bounding box center [616, 362] width 337 height 505
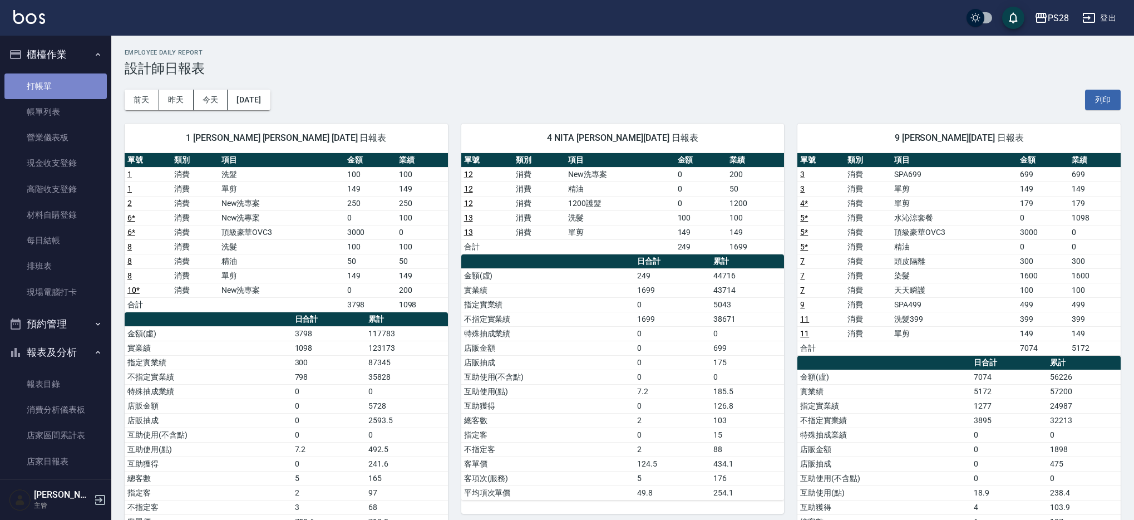
click at [55, 81] on link "打帳單" at bounding box center [55, 86] width 102 height 26
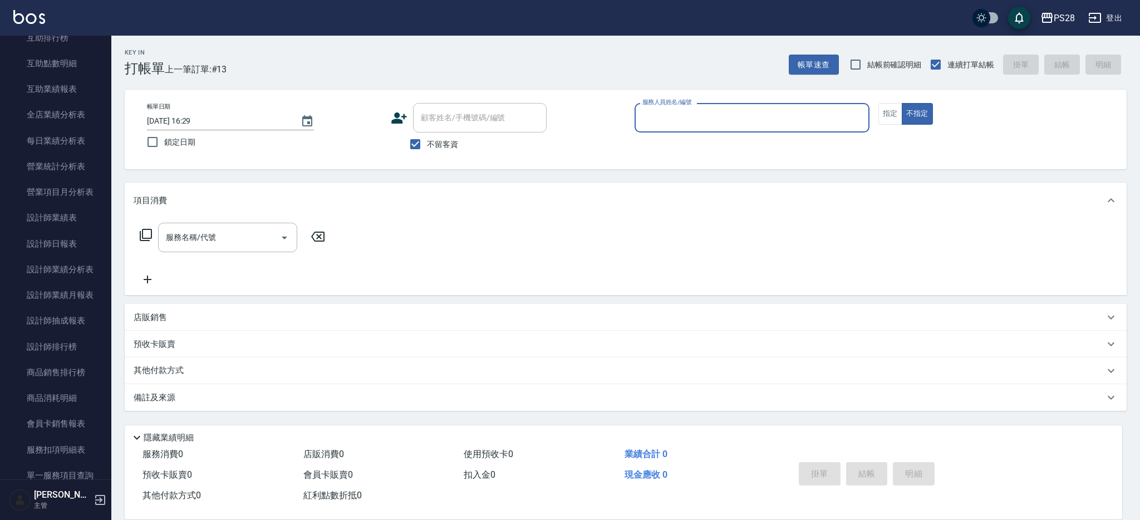
scroll to position [529, 0]
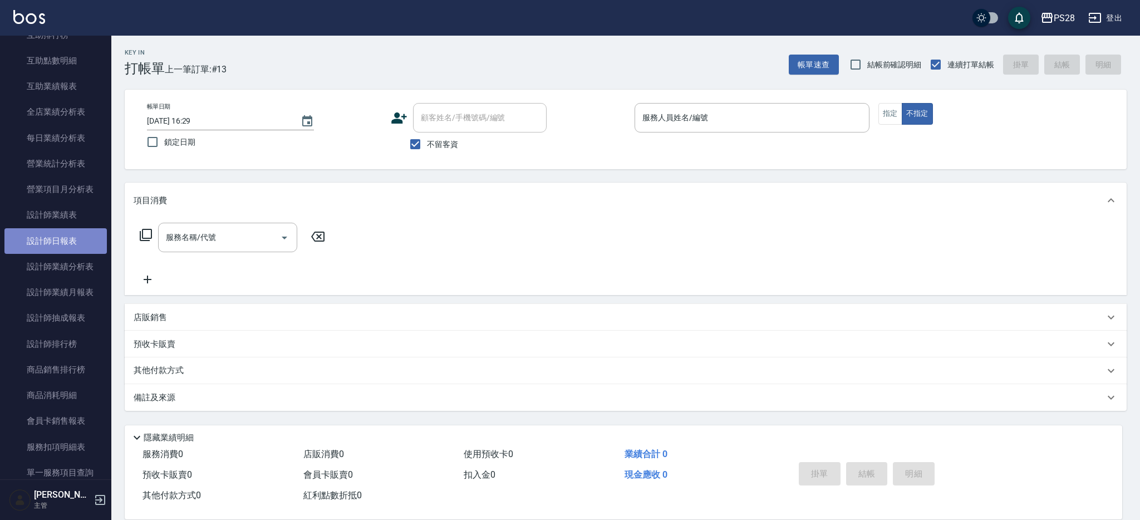
click at [73, 243] on link "設計師日報表" at bounding box center [55, 241] width 102 height 26
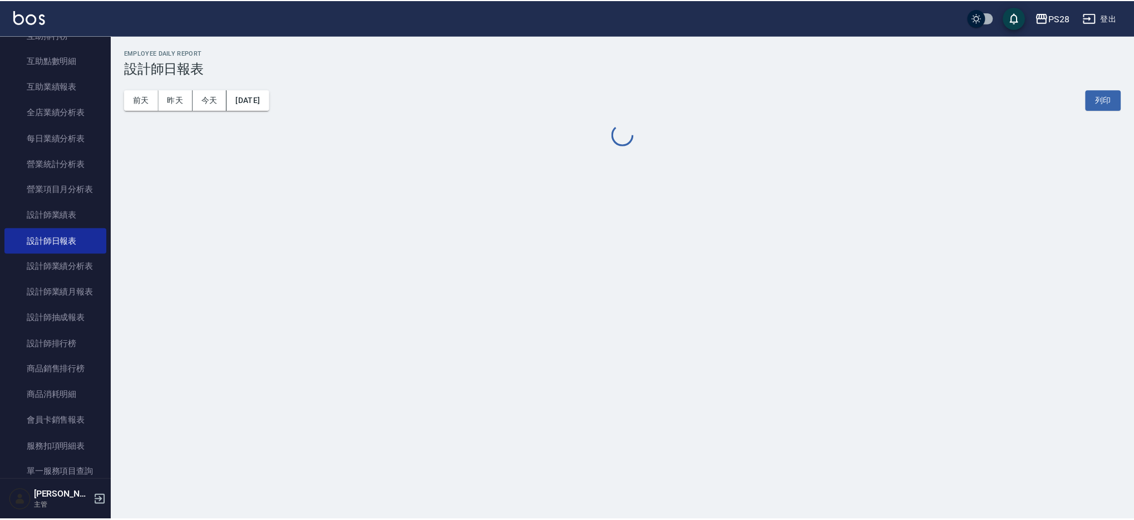
scroll to position [530, 0]
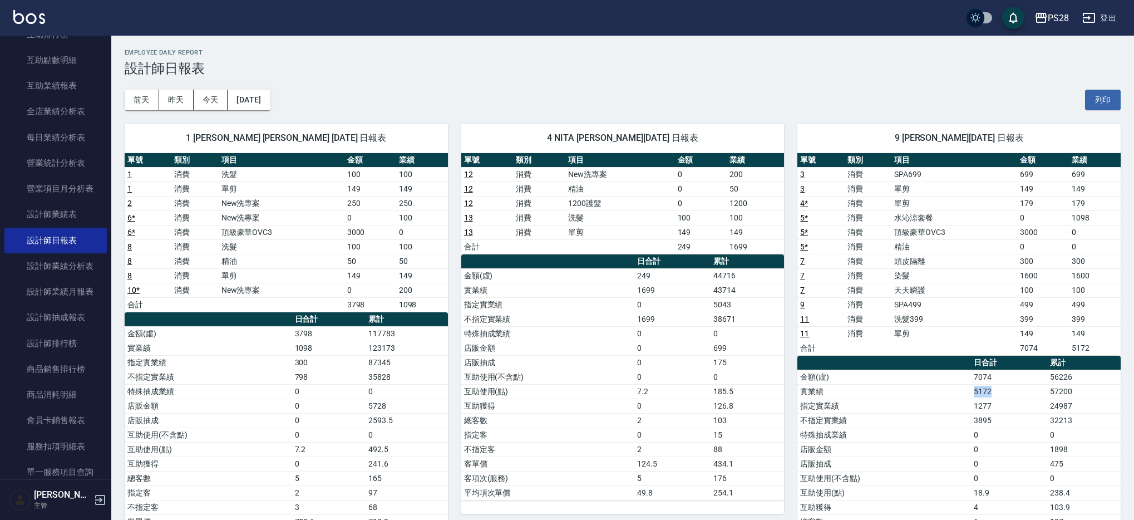
drag, startPoint x: 972, startPoint y: 390, endPoint x: 1010, endPoint y: 386, distance: 38.1
click at [1012, 388] on td "5172" at bounding box center [1009, 391] width 76 height 14
drag, startPoint x: 1003, startPoint y: 382, endPoint x: 961, endPoint y: 378, distance: 41.4
click at [961, 377] on tr "金額(虛) 7074 56226" at bounding box center [959, 377] width 323 height 14
drag, startPoint x: 969, startPoint y: 389, endPoint x: 1009, endPoint y: 391, distance: 40.7
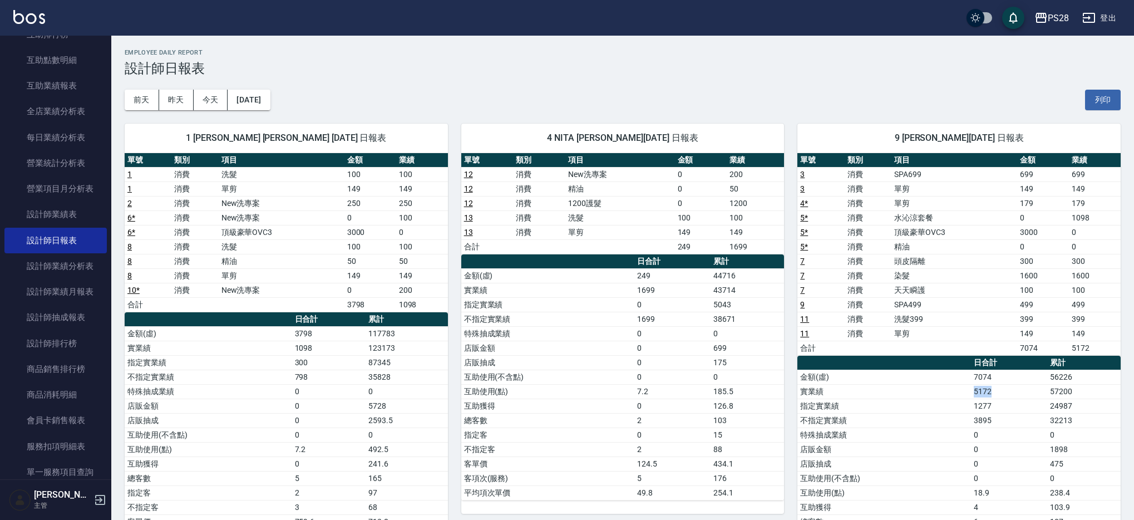
click at [1009, 391] on tr "實業績 5172 57200" at bounding box center [959, 391] width 323 height 14
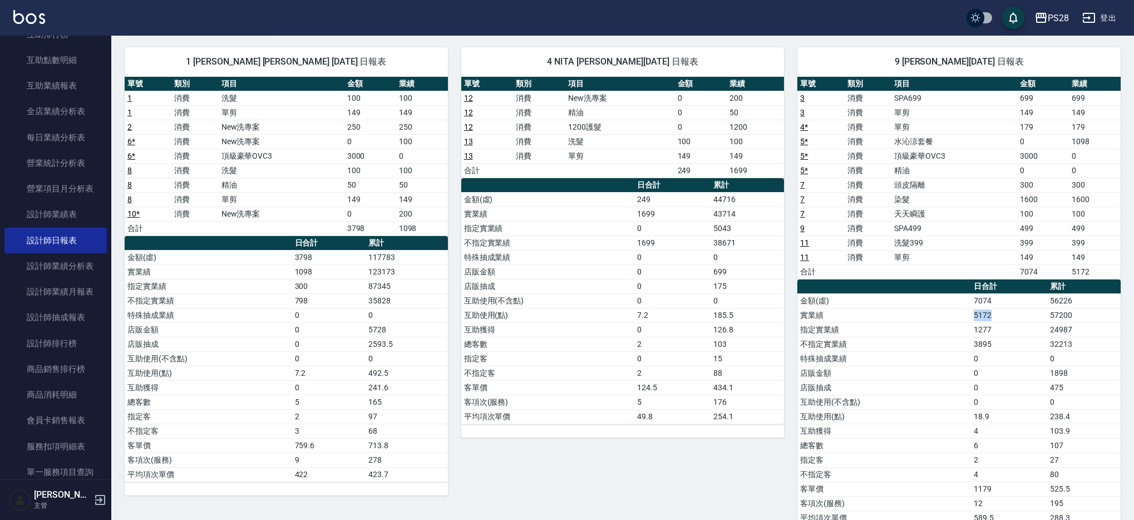
scroll to position [108, 0]
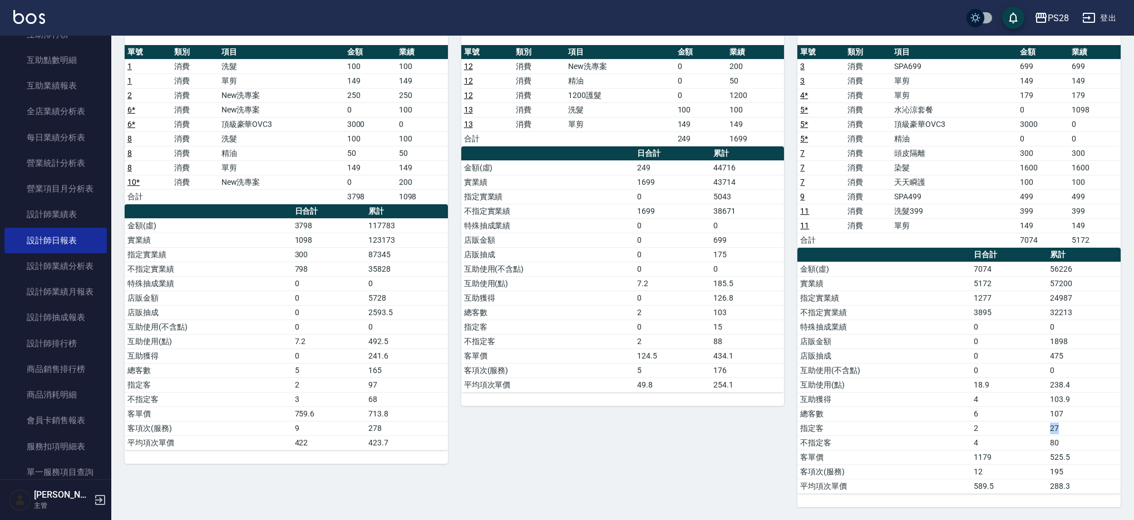
drag, startPoint x: 1044, startPoint y: 428, endPoint x: 1074, endPoint y: 429, distance: 29.5
click at [1074, 429] on tr "指定客 2 27" at bounding box center [959, 428] width 323 height 14
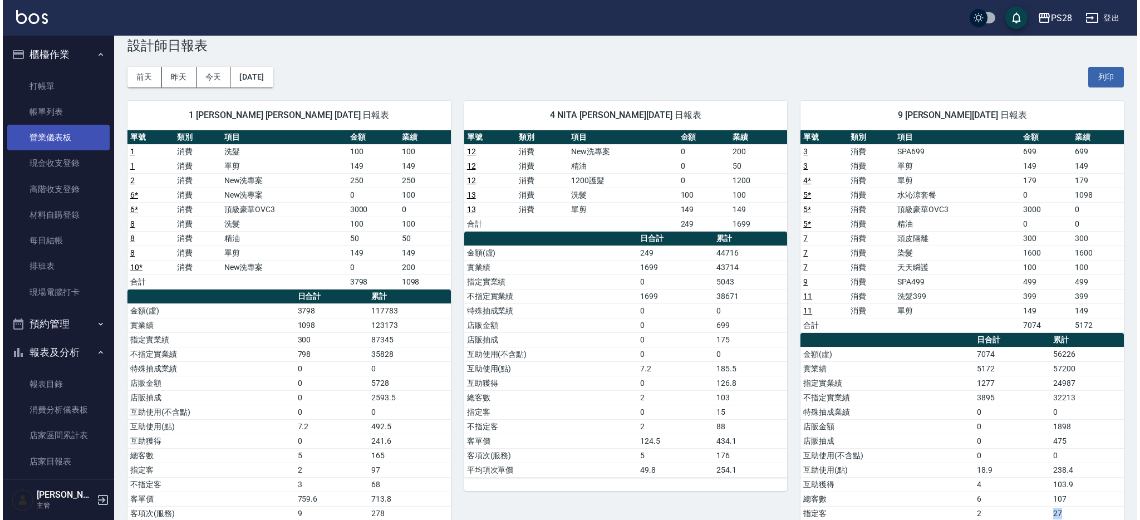
scroll to position [0, 0]
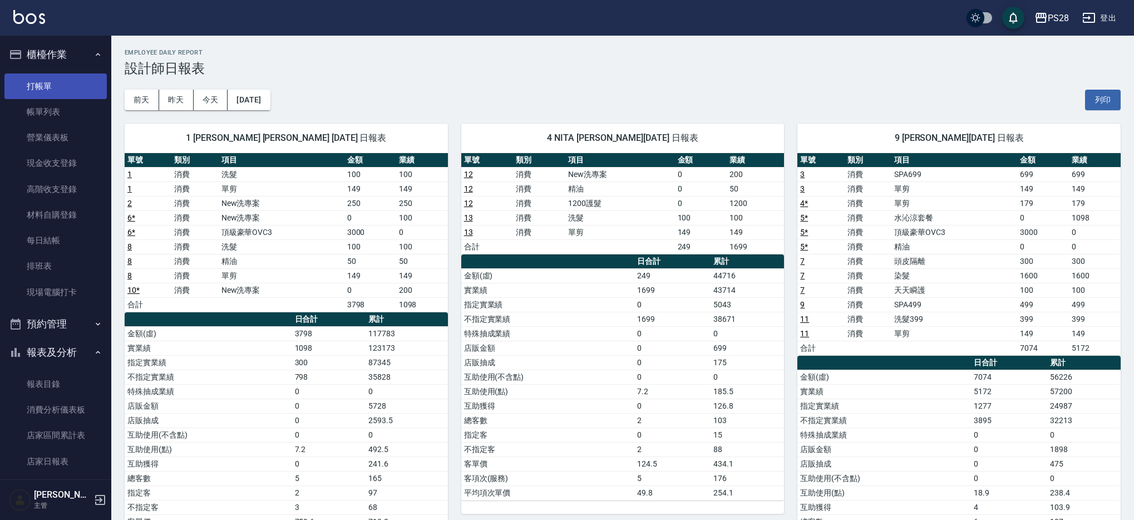
click at [68, 86] on link "打帳單" at bounding box center [55, 86] width 102 height 26
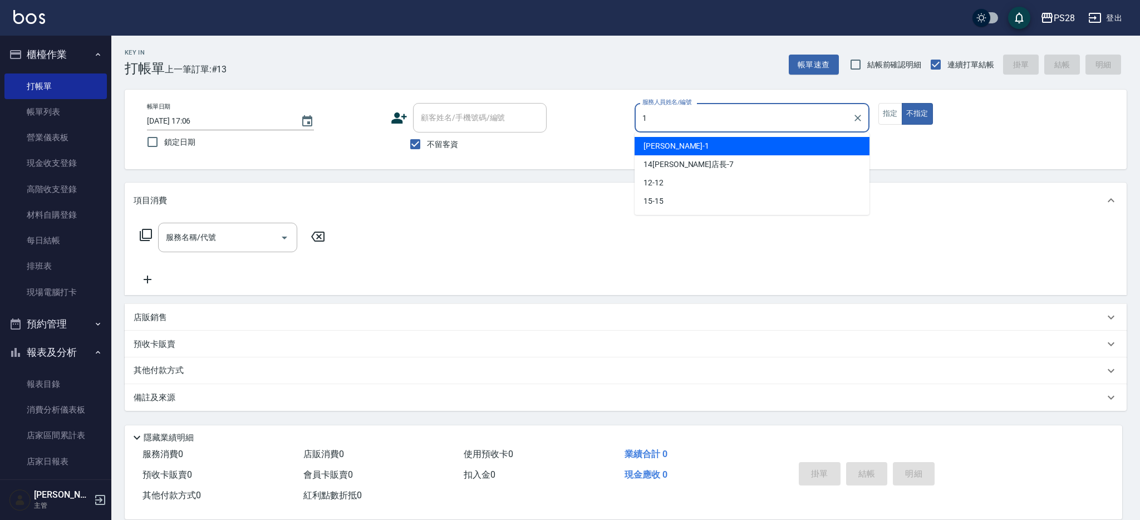
type input "[PERSON_NAME]-1"
type button "false"
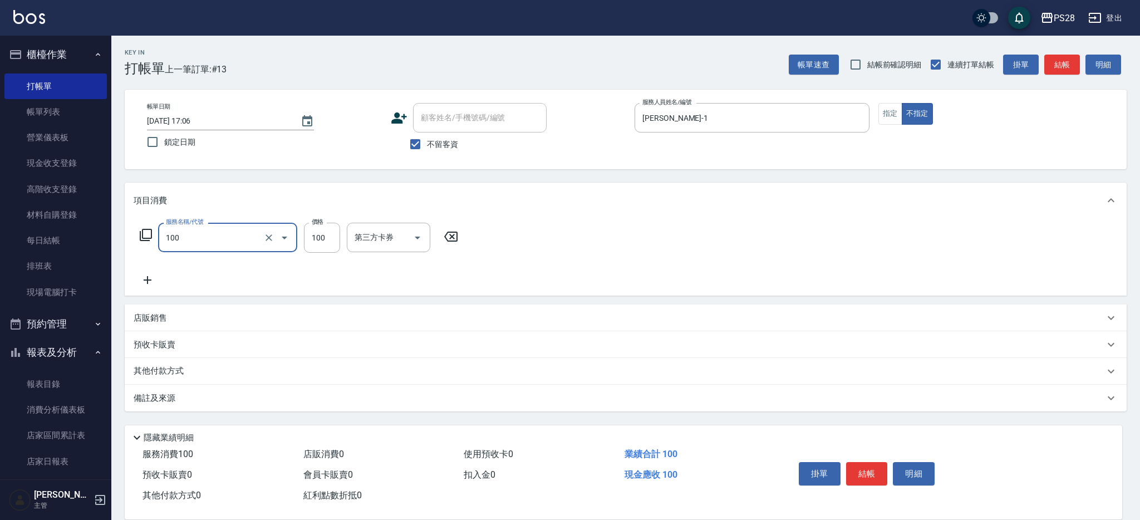
type input "洗髮(100)"
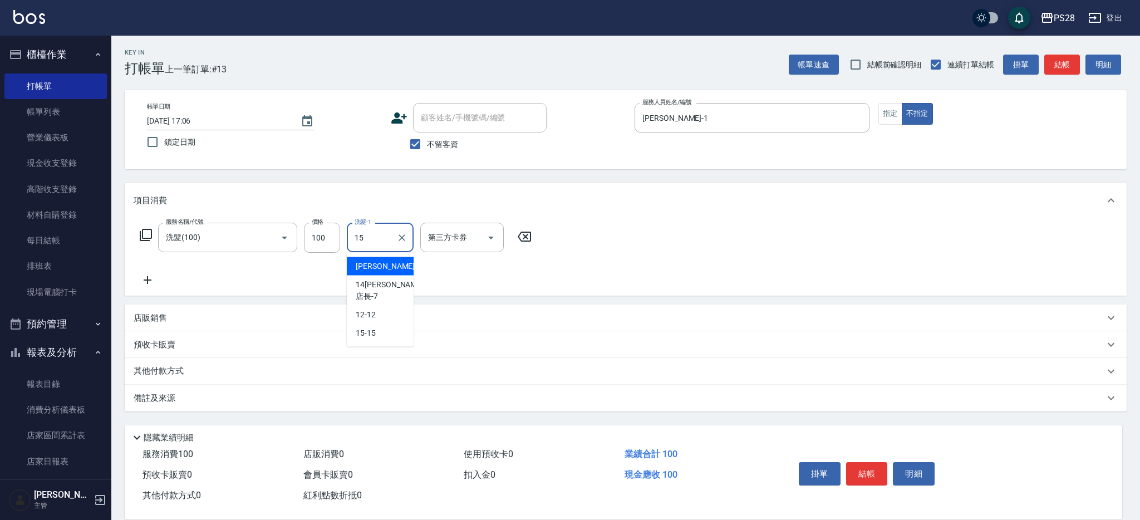
type input "15-15"
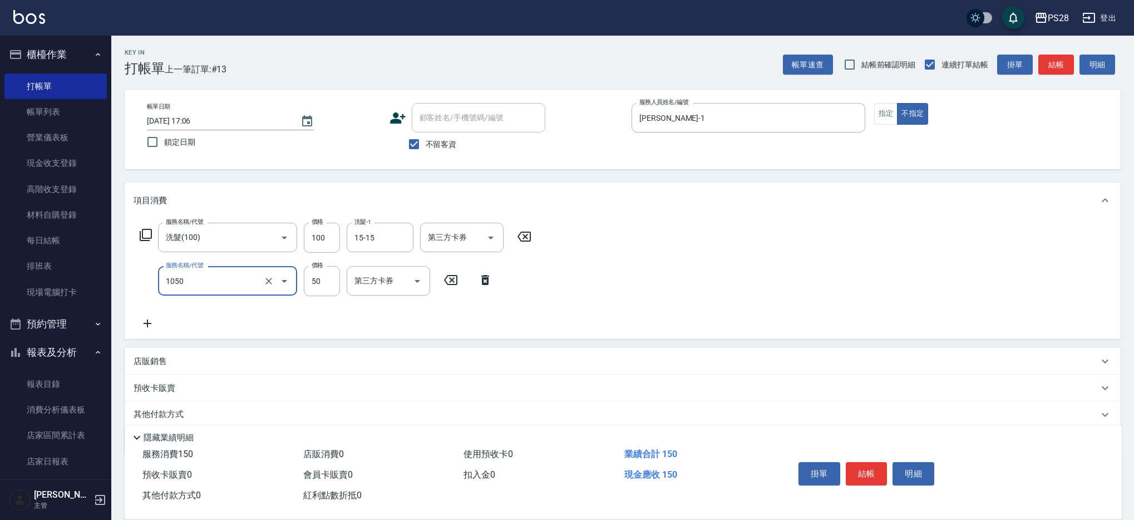
type input "精油(1050)"
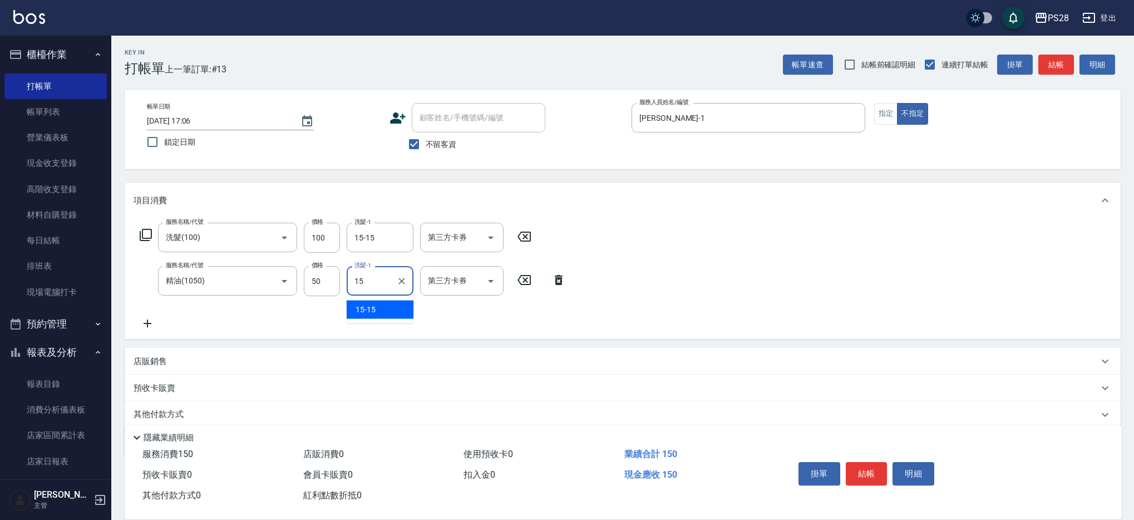
type input "15-15"
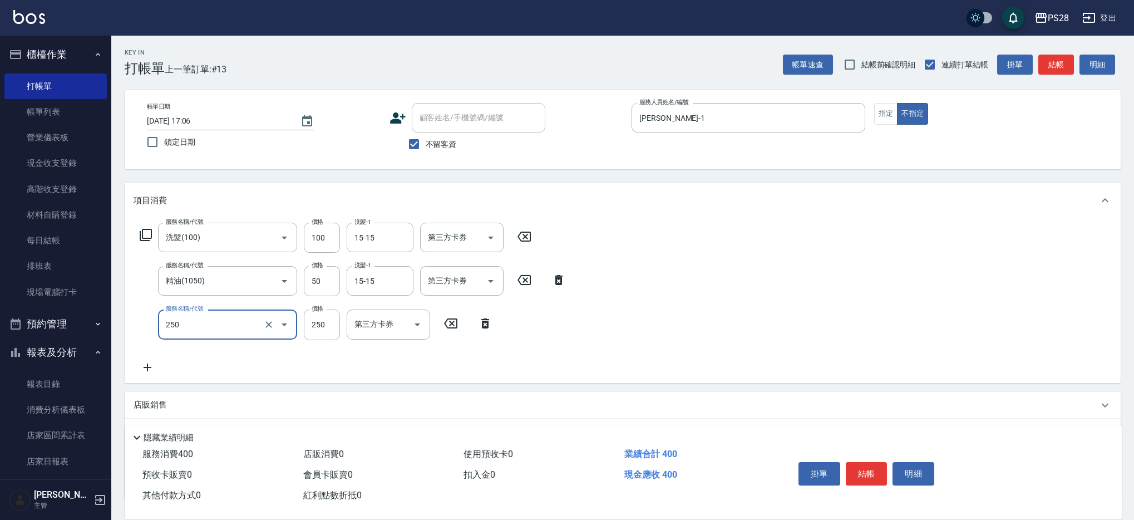
type input "單剪(250)"
type input "149"
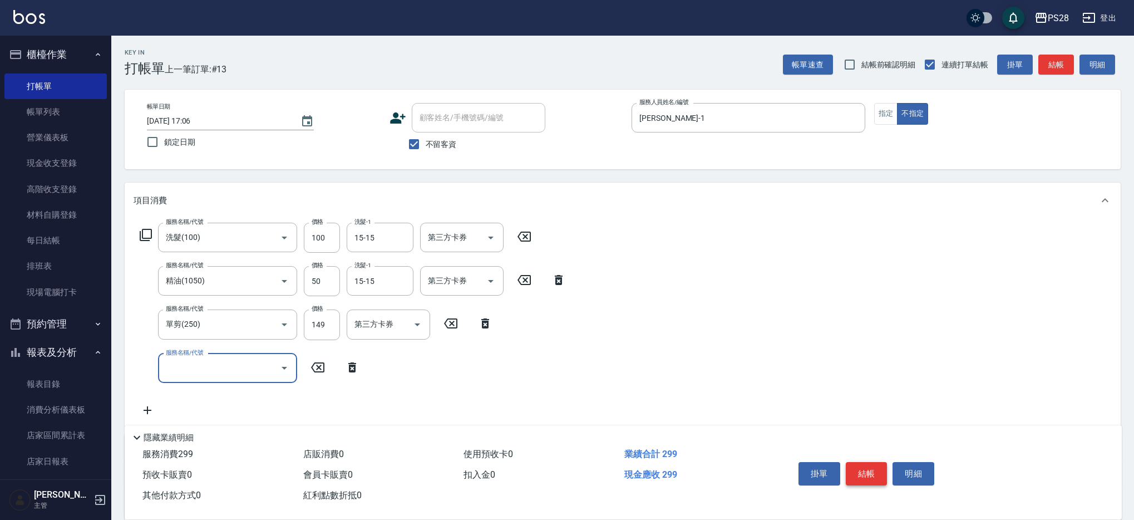
click at [876, 473] on button "結帳" at bounding box center [867, 473] width 42 height 23
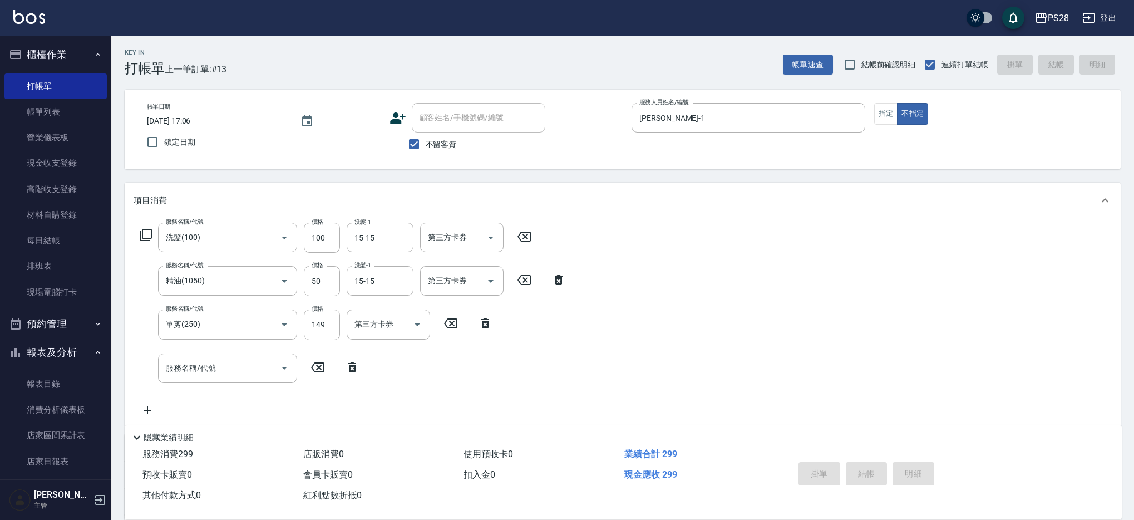
type input "[DATE] 17:07"
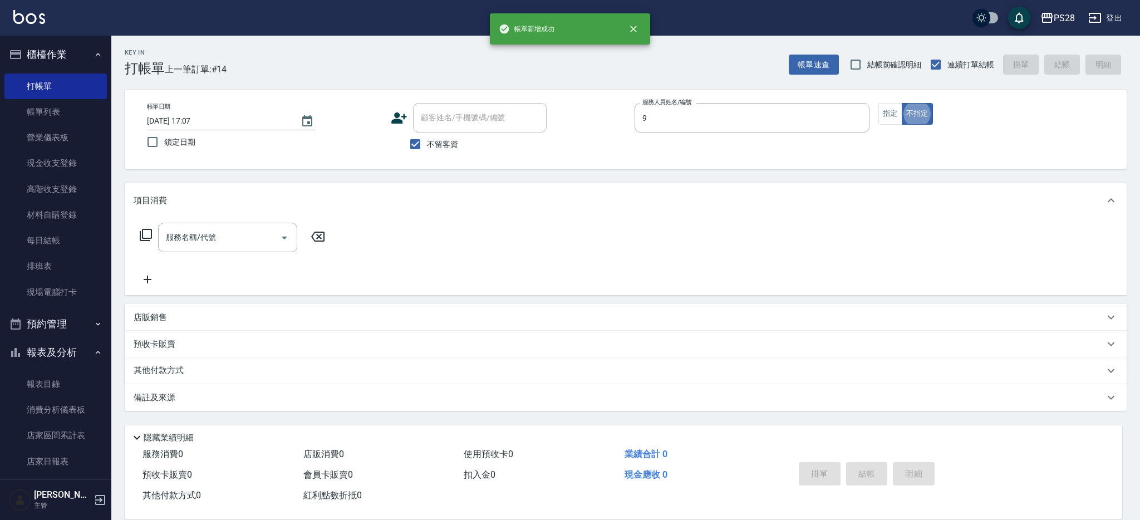
type input "Sandy-9"
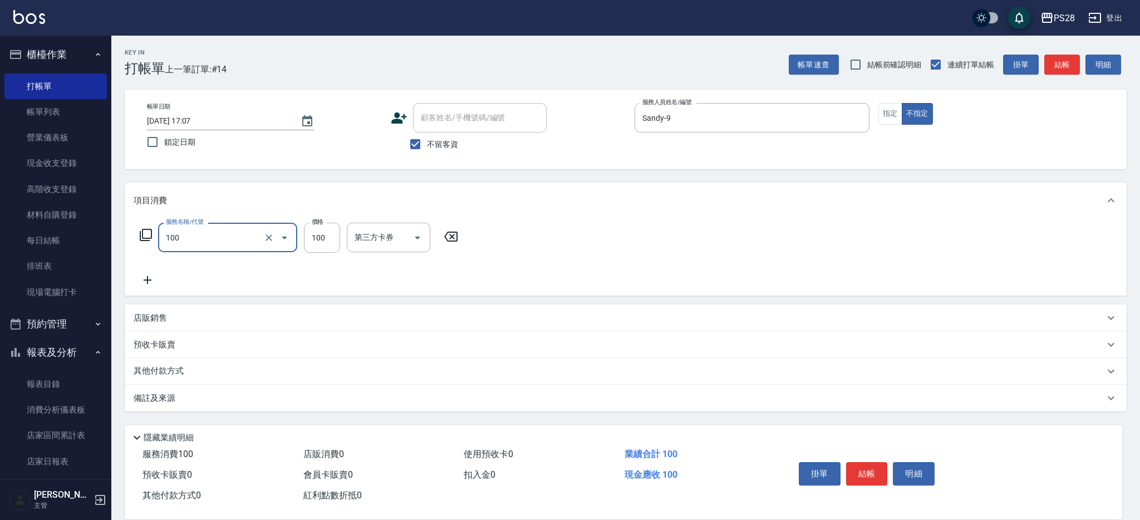
type input "洗髮(100)"
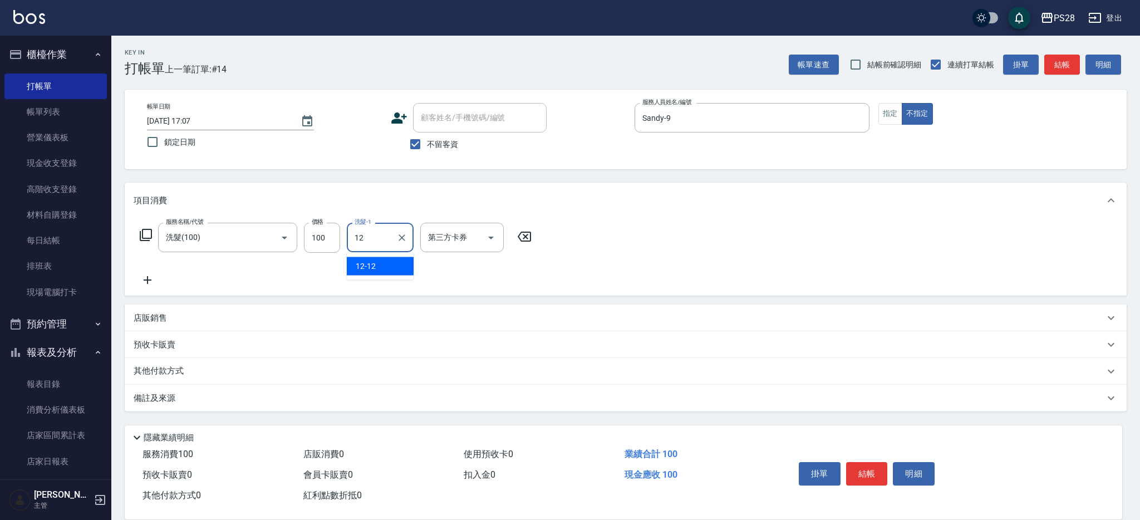
type input "12-12"
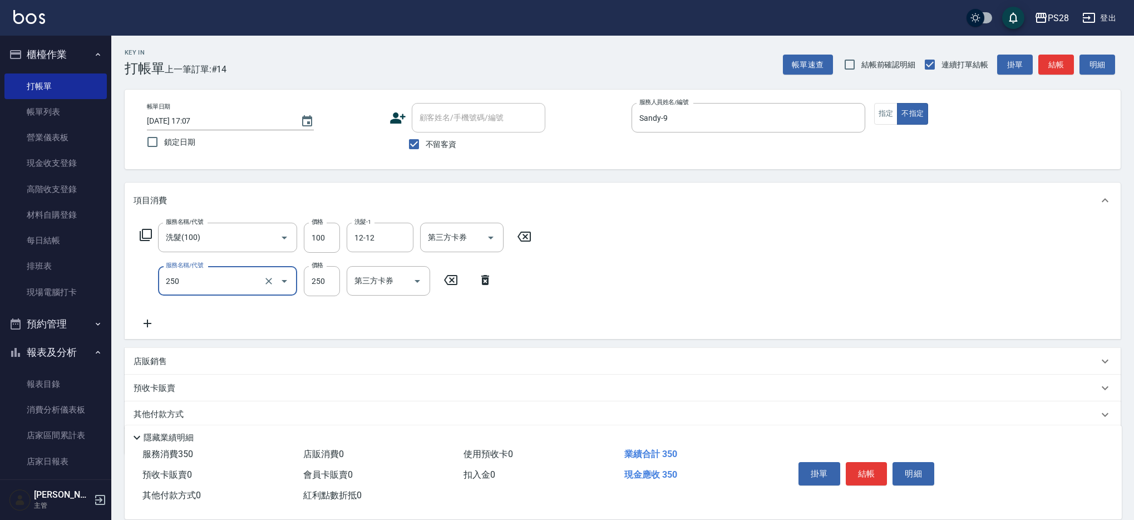
type input "單剪(250)"
type input "149"
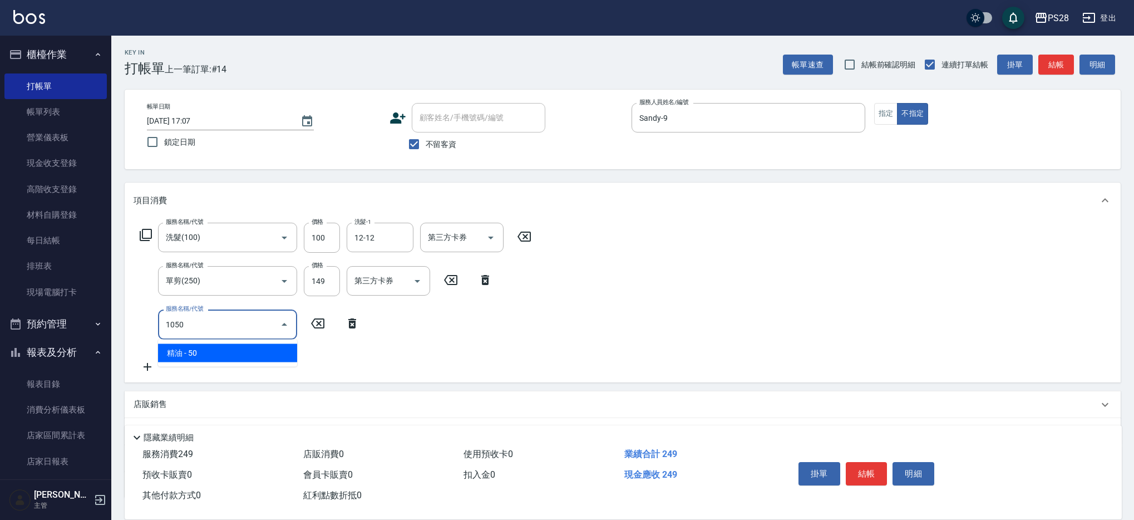
type input "精油(1050)"
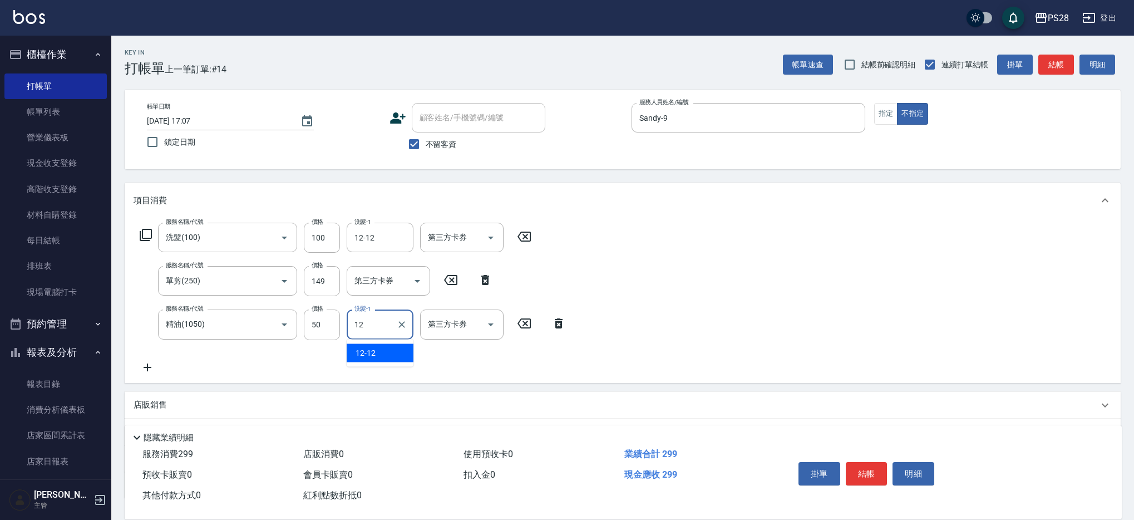
type input "12-12"
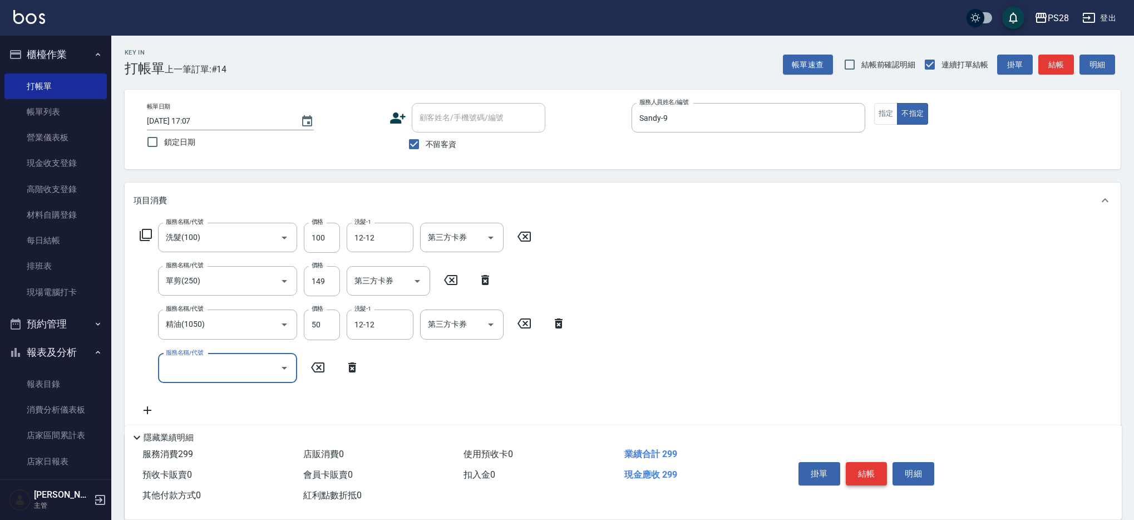
click at [872, 469] on button "結帳" at bounding box center [867, 473] width 42 height 23
